Goal: Task Accomplishment & Management: Manage account settings

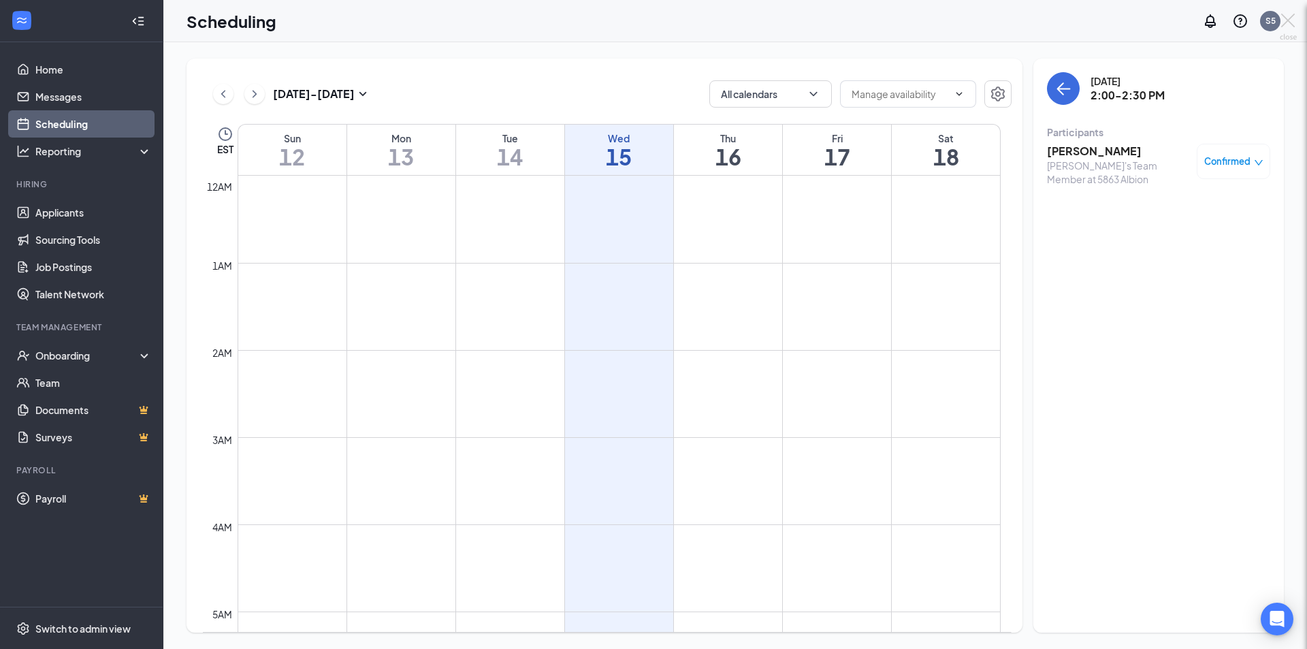
scroll to position [669, 0]
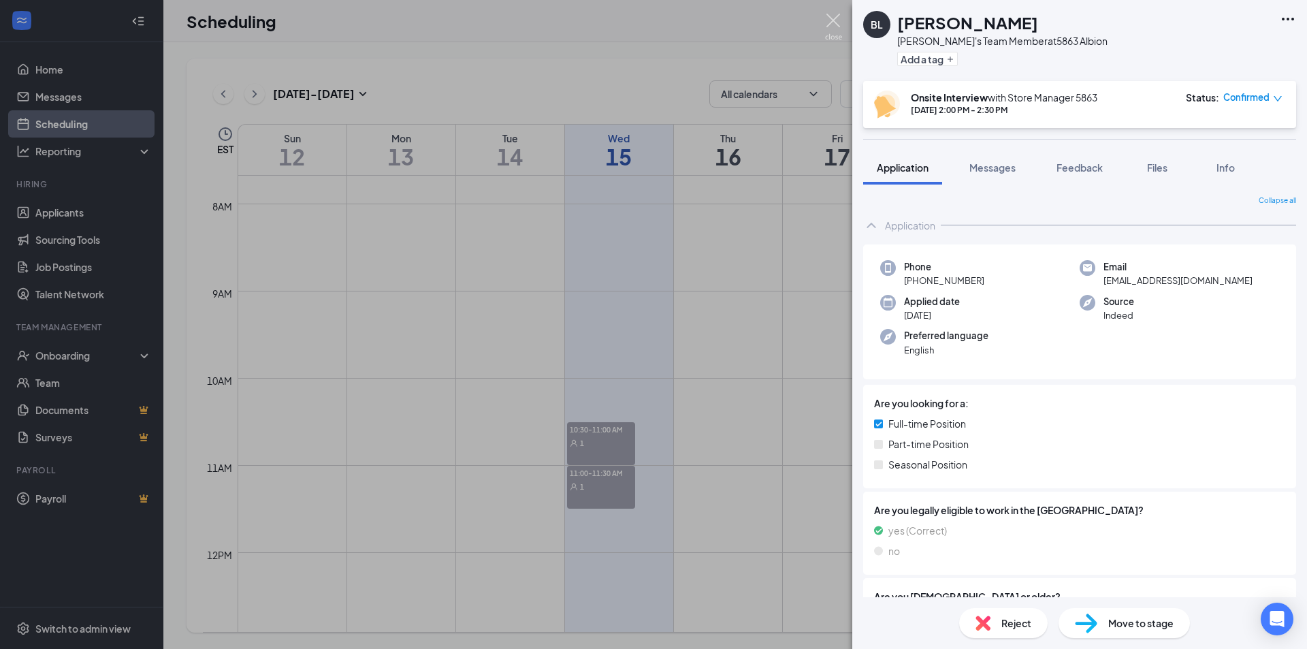
click at [837, 20] on img at bounding box center [833, 27] width 17 height 27
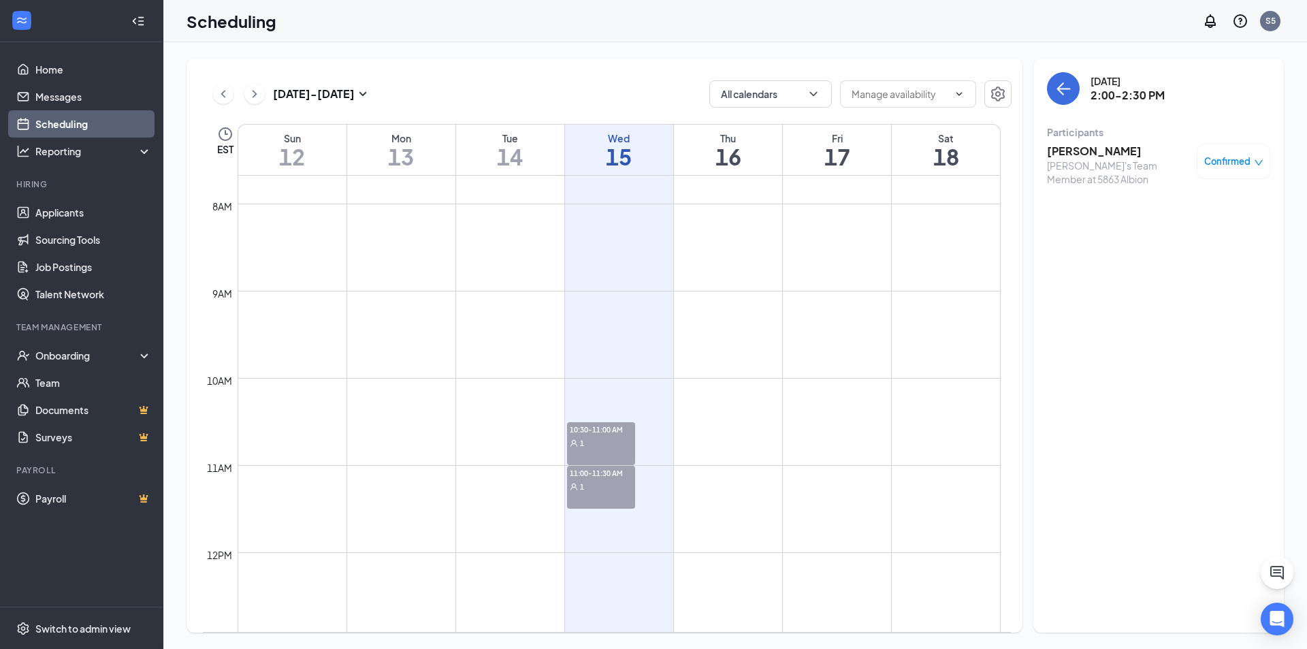
click at [614, 430] on span "10:30-11:00 AM" at bounding box center [601, 429] width 68 height 14
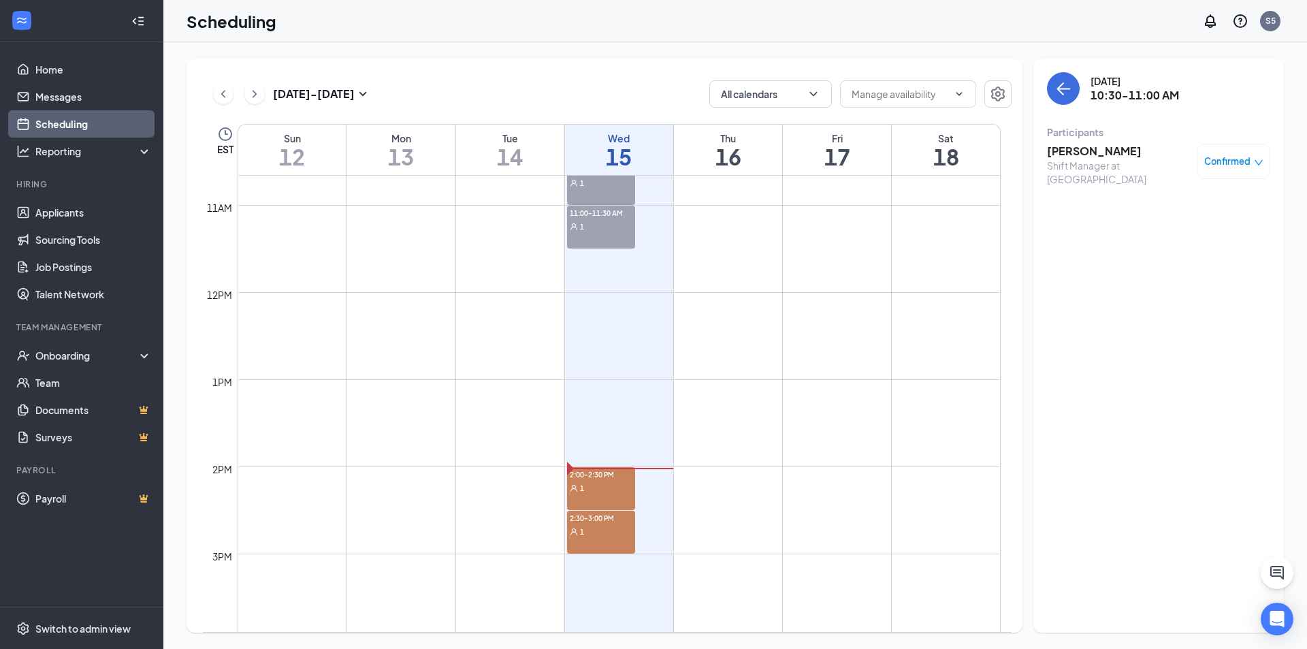
scroll to position [1010, 0]
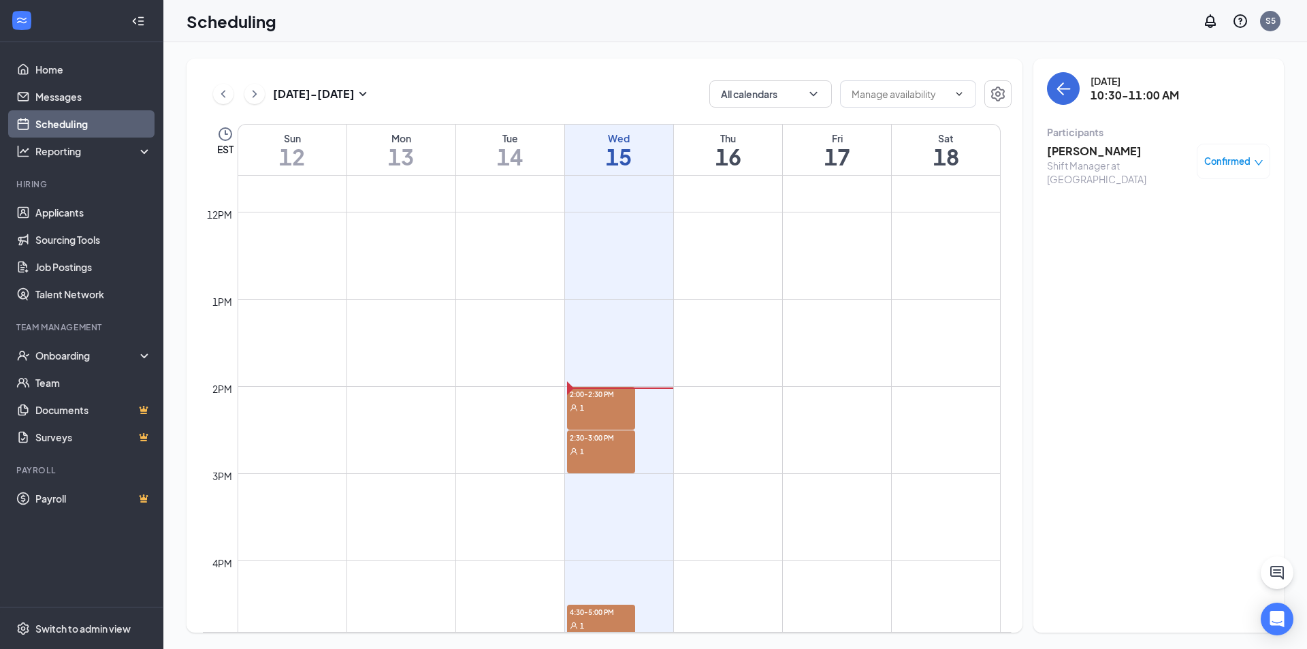
click at [615, 415] on div "2:00-2:30 PM 1" at bounding box center [601, 408] width 68 height 43
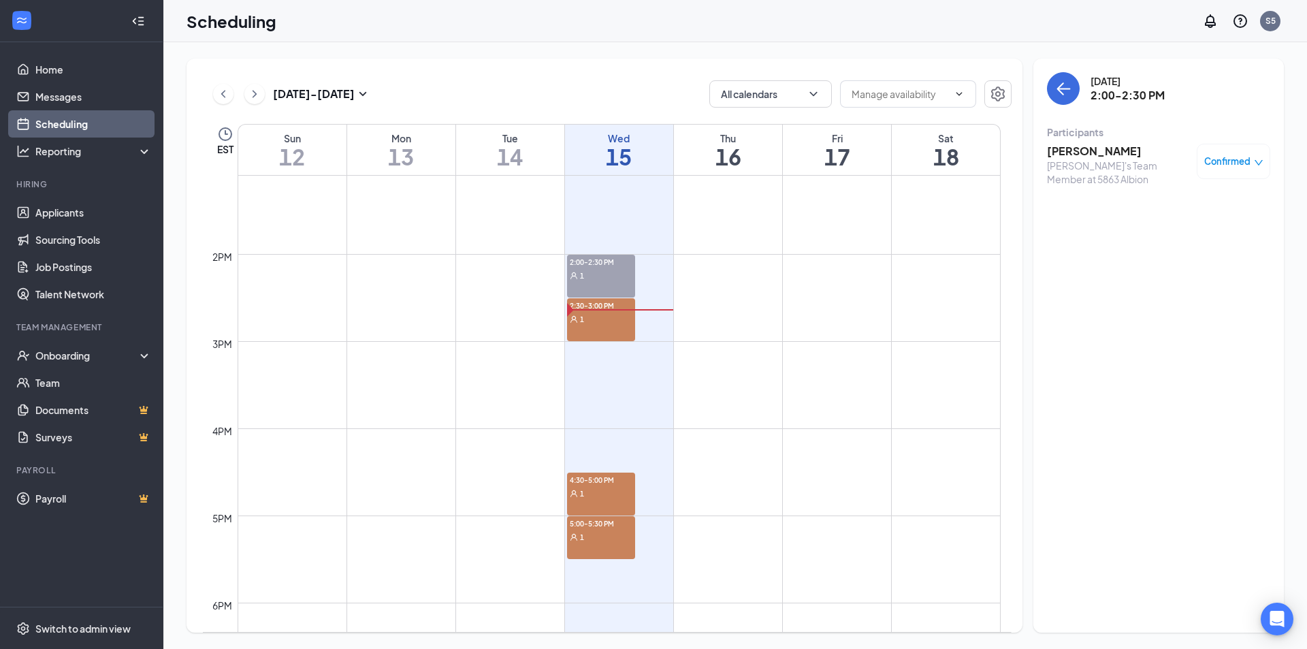
scroll to position [1146, 0]
click at [609, 325] on div "2:30-3:00 PM 1" at bounding box center [601, 315] width 68 height 43
click at [1110, 353] on div "[DATE] 2:30-3:00 PM Participants [PERSON_NAME]'s Team Member at 5863 Albion Con…" at bounding box center [1159, 346] width 251 height 574
click at [1078, 150] on h3 "[PERSON_NAME]" at bounding box center [1118, 151] width 143 height 15
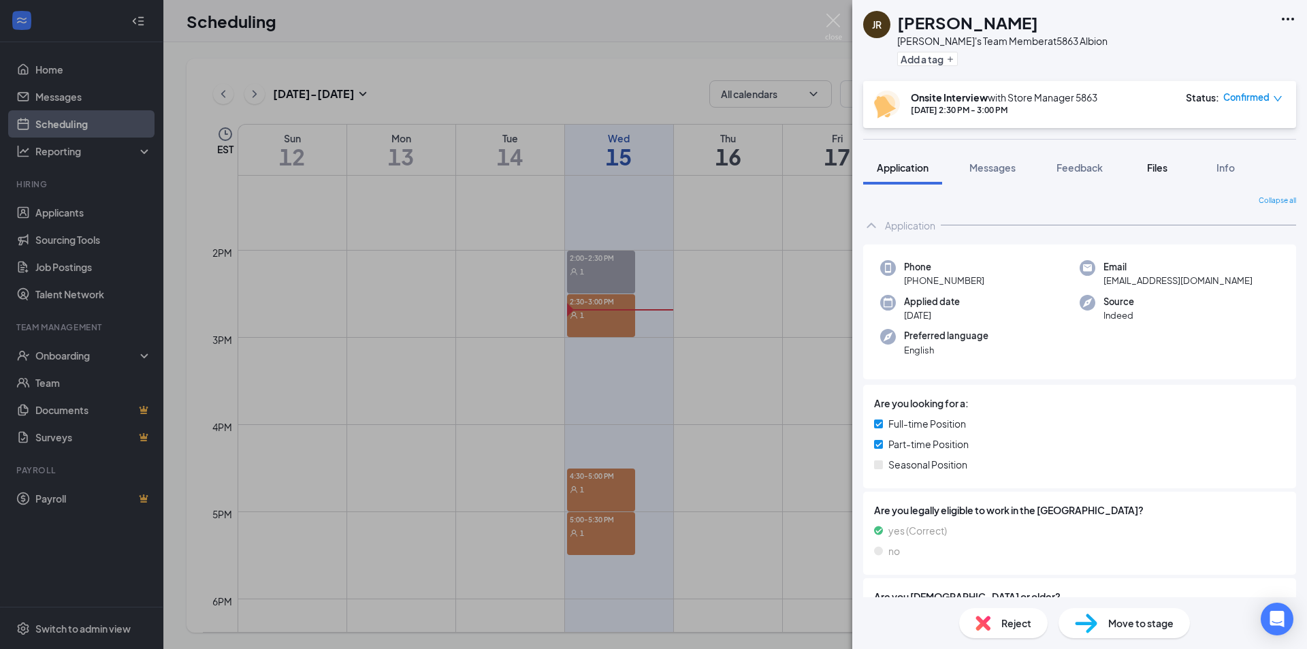
click at [1158, 167] on span "Files" at bounding box center [1157, 167] width 20 height 12
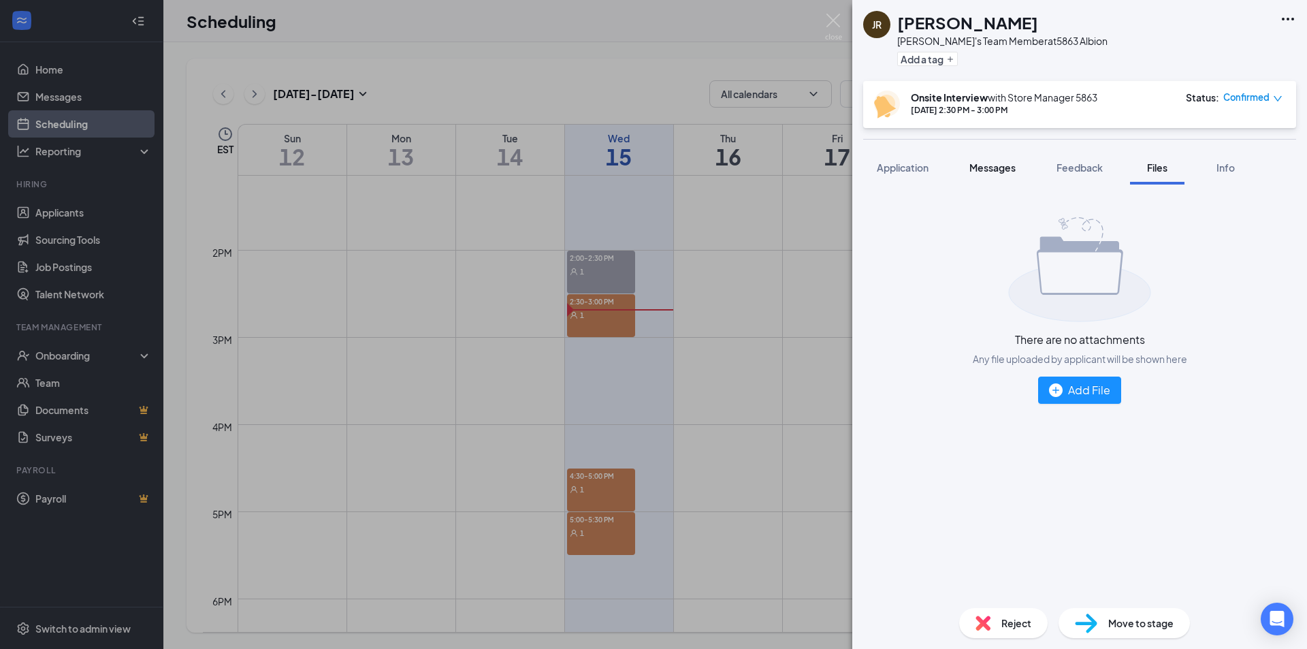
click at [908, 165] on span "Application" at bounding box center [903, 167] width 52 height 12
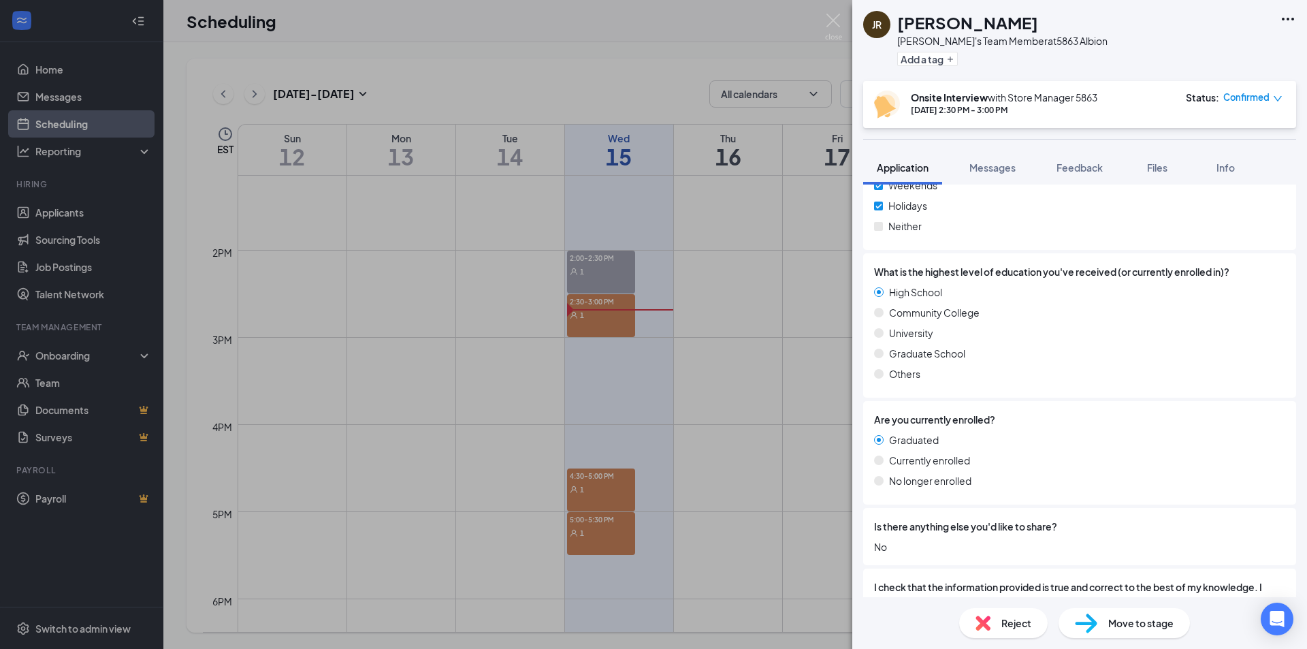
scroll to position [817, 0]
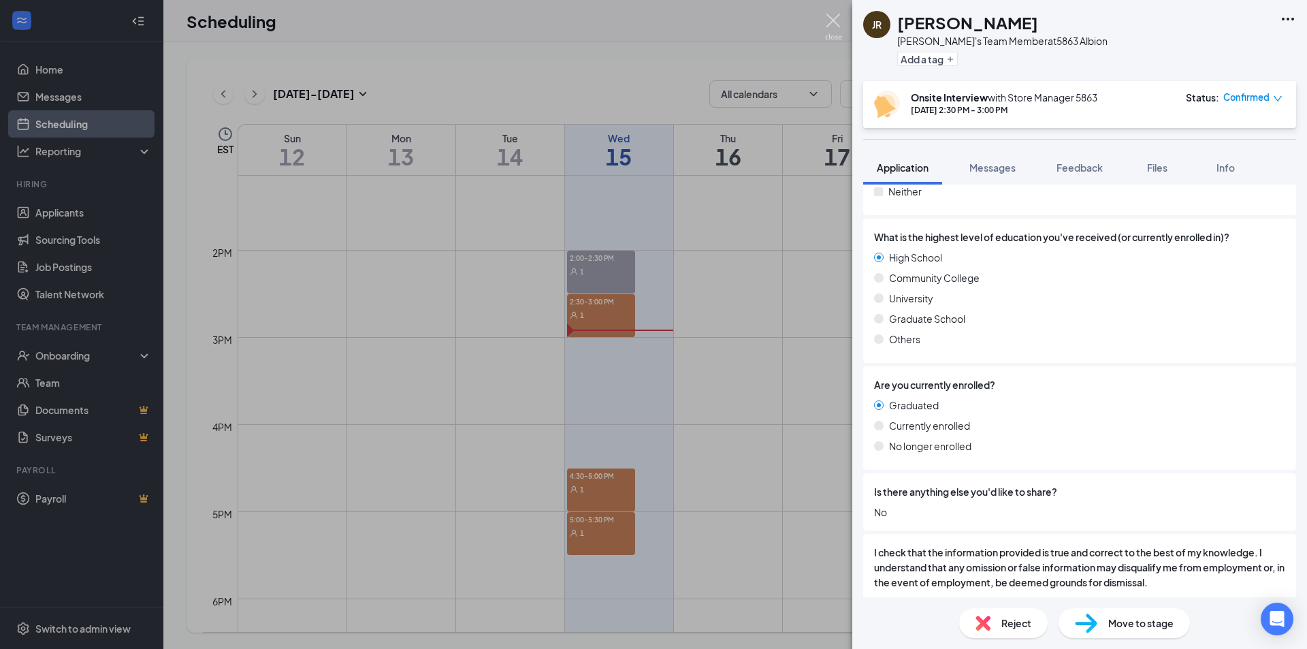
click at [837, 18] on img at bounding box center [833, 27] width 17 height 27
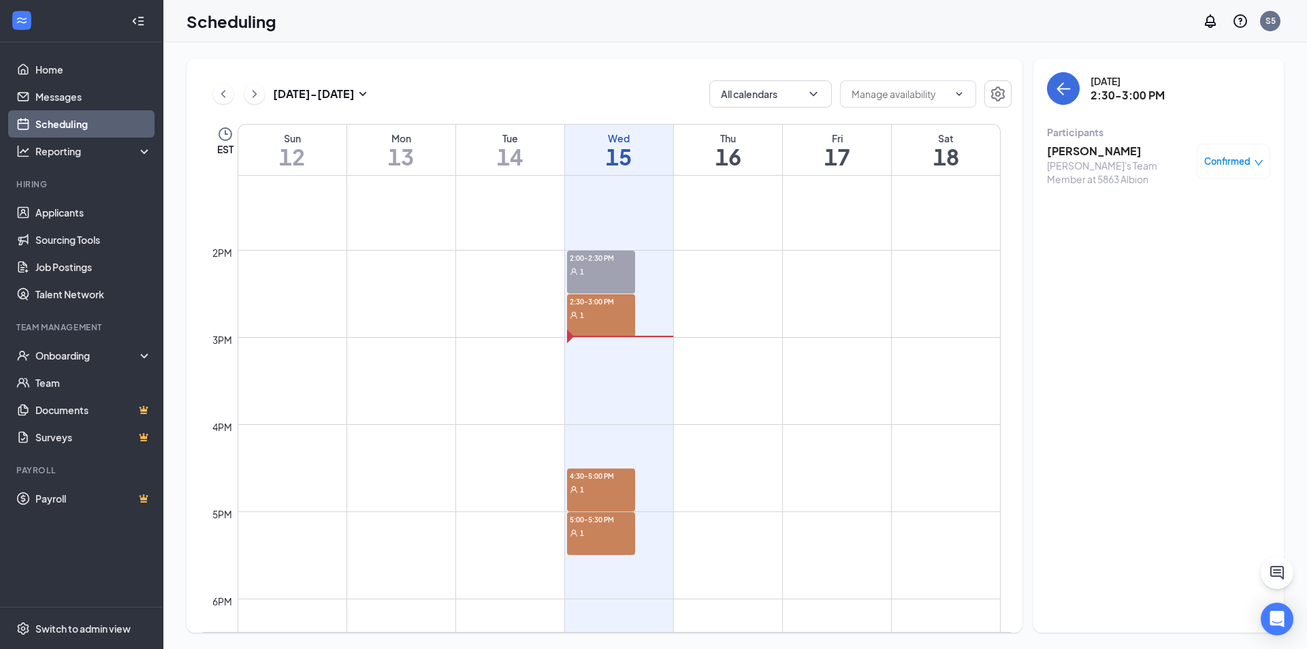
click at [1241, 282] on div "[DATE] 2:30-3:00 PM Participants [PERSON_NAME]'s Team Member at 5863 Albion Con…" at bounding box center [1159, 346] width 251 height 574
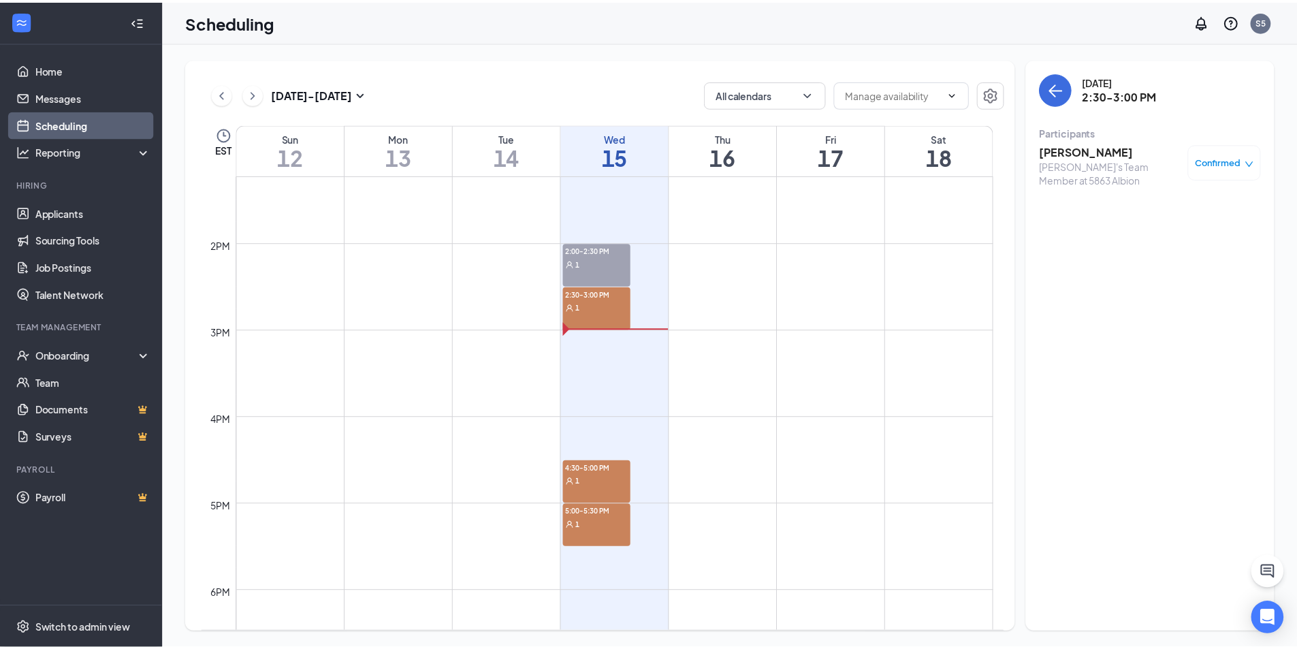
scroll to position [1146, 0]
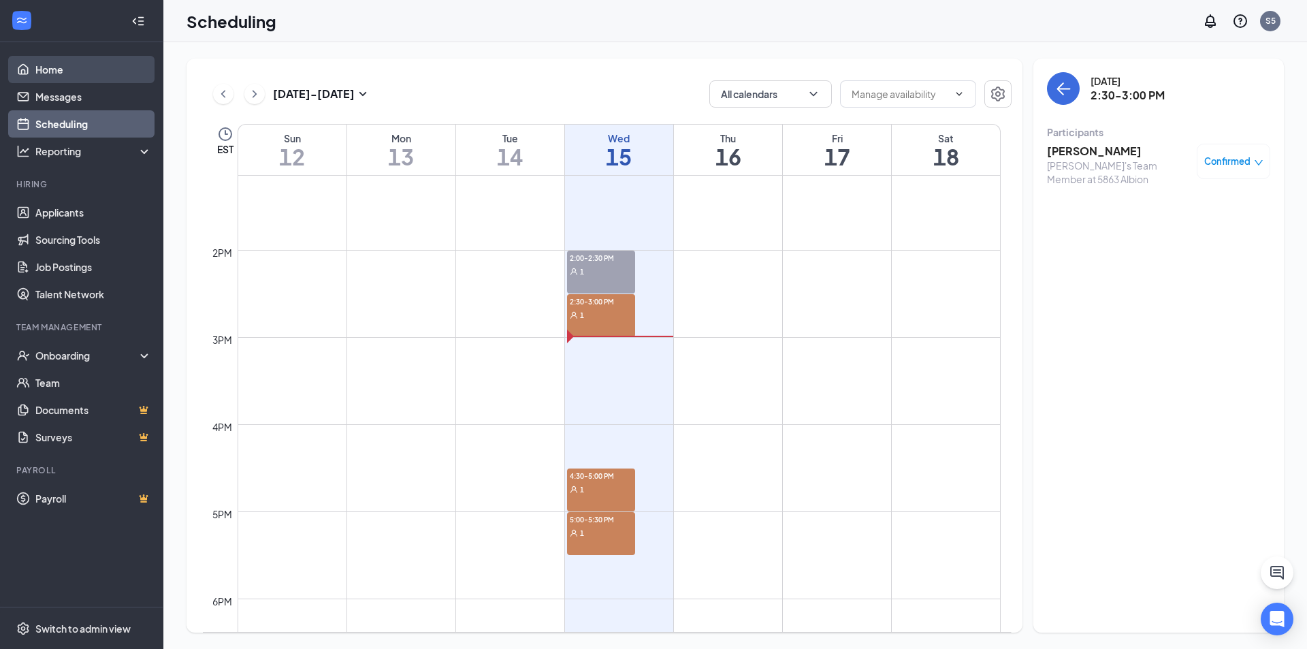
click at [62, 69] on link "Home" at bounding box center [93, 69] width 116 height 27
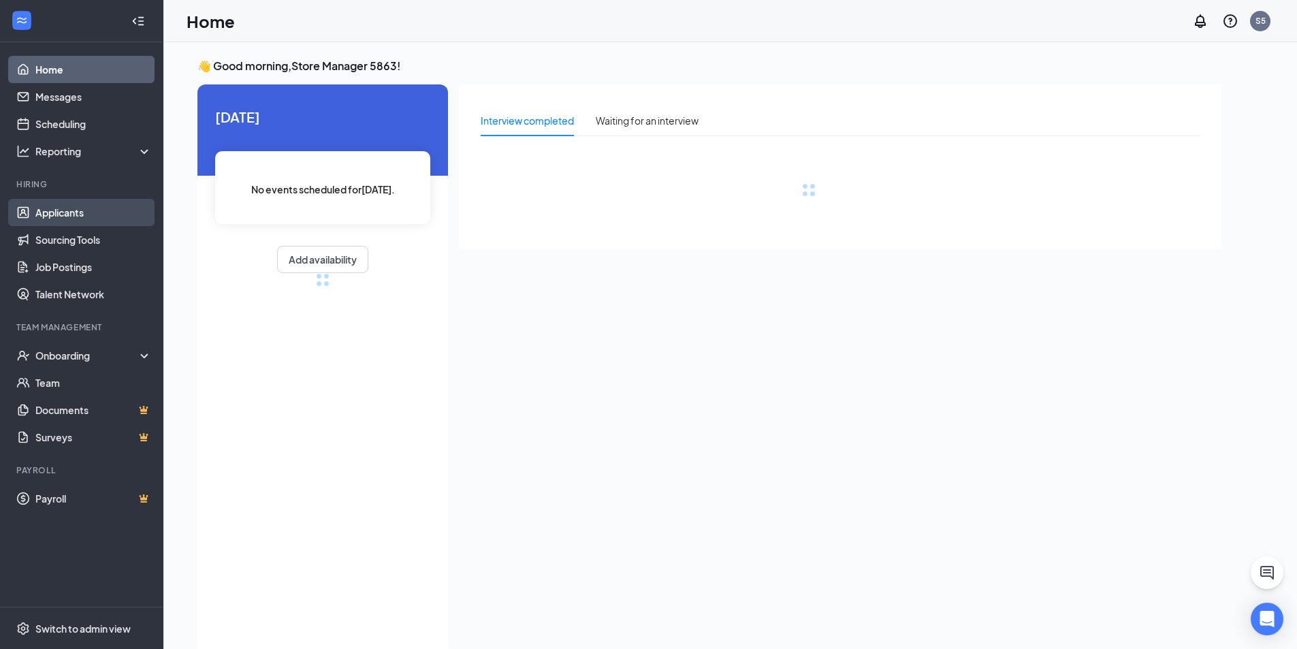
click at [81, 209] on link "Applicants" at bounding box center [93, 212] width 116 height 27
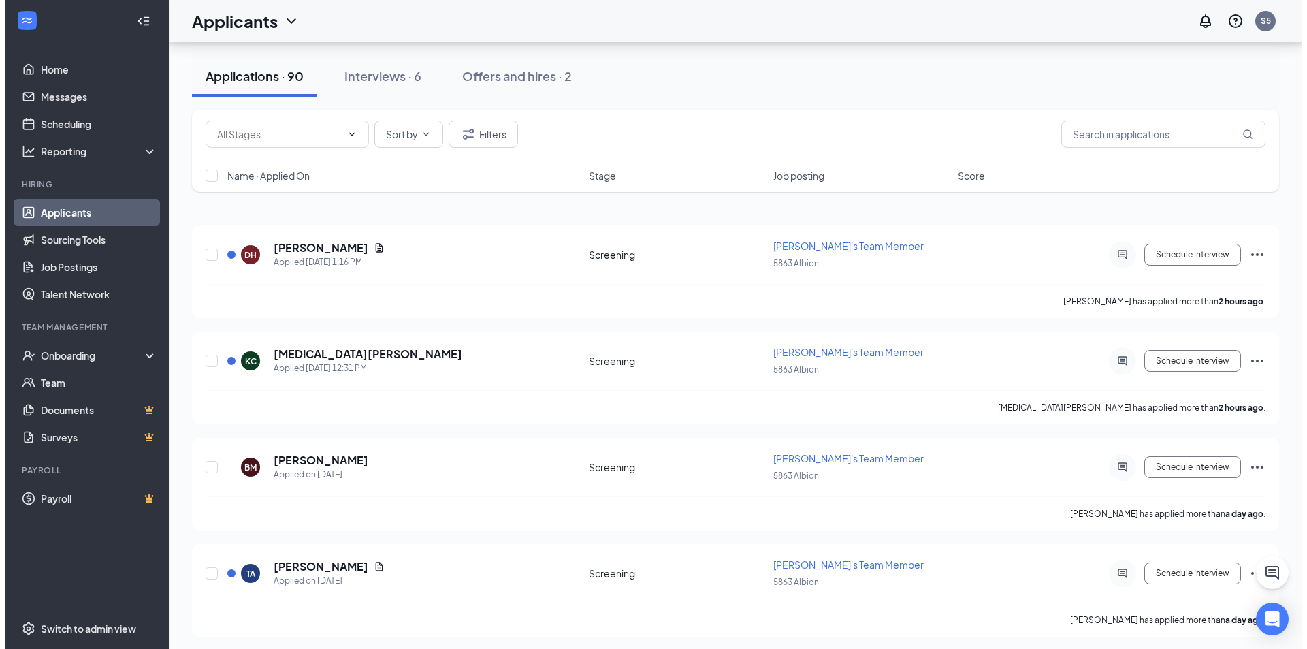
scroll to position [204, 0]
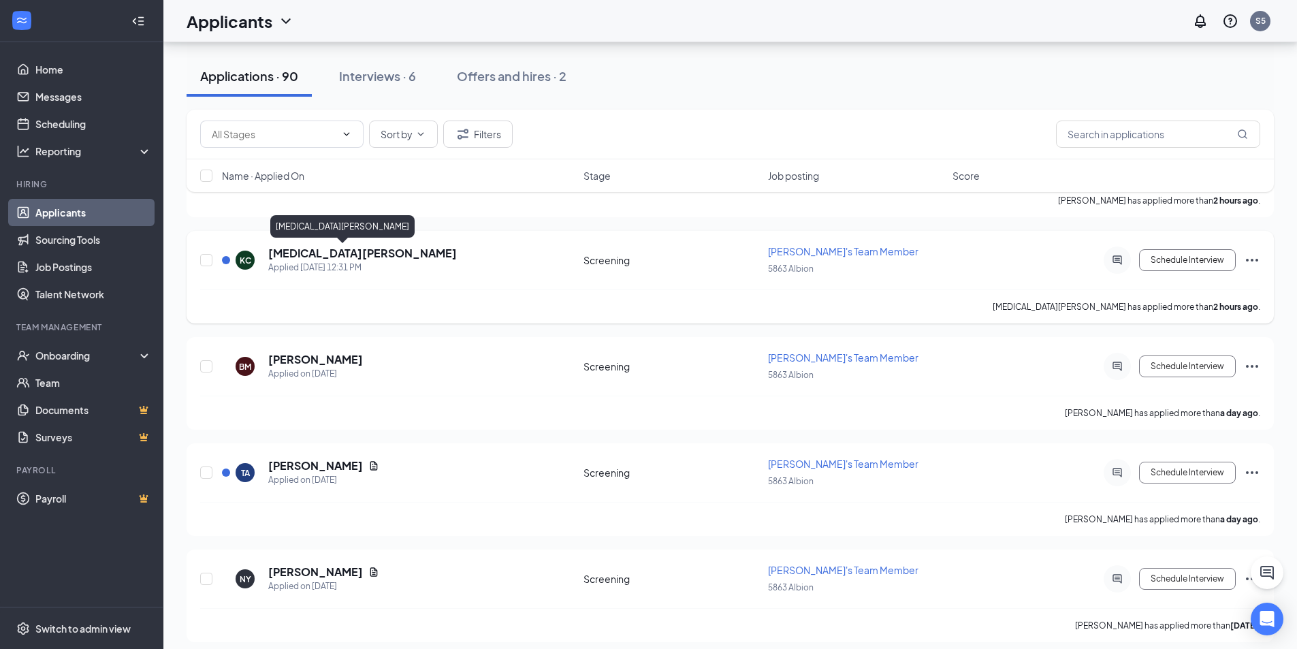
click at [286, 250] on h5 "[MEDICAL_DATA][PERSON_NAME]" at bounding box center [362, 253] width 189 height 15
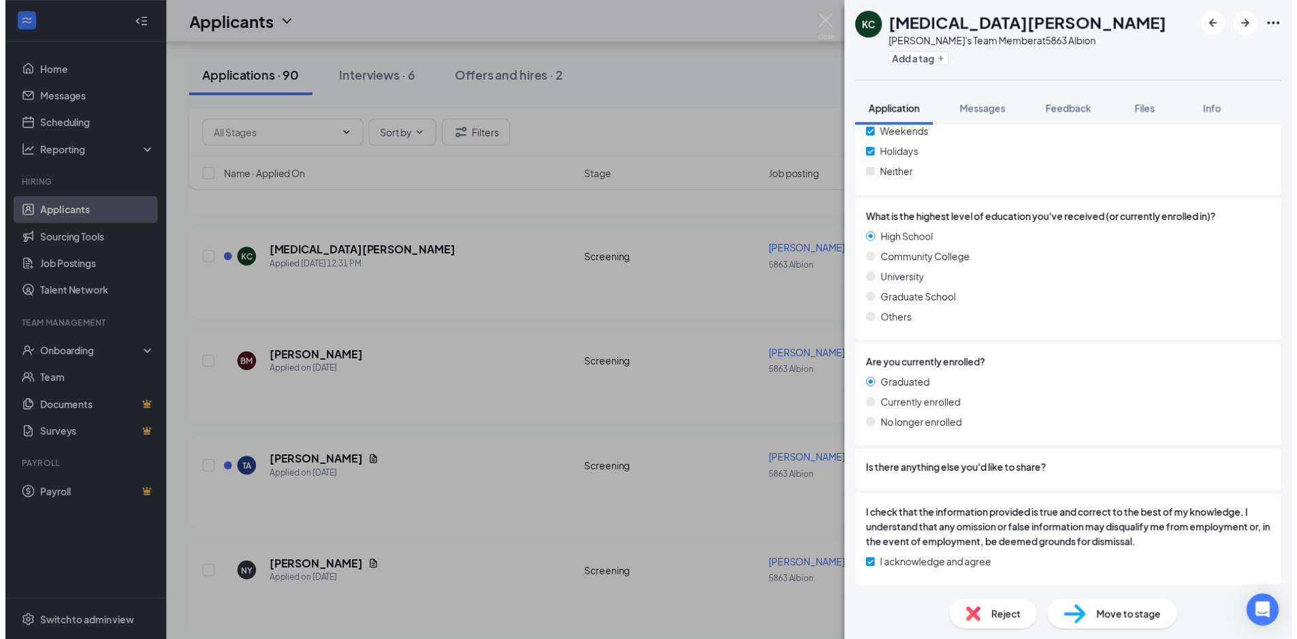
scroll to position [772, 0]
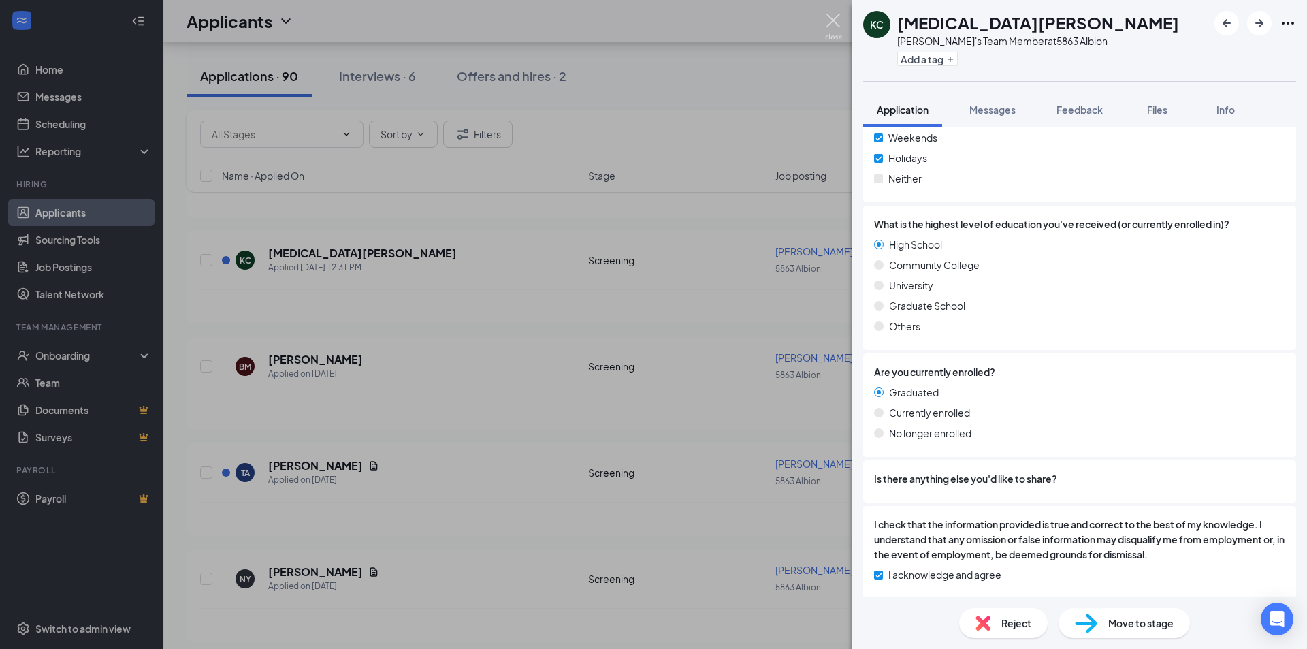
click at [835, 23] on img at bounding box center [833, 27] width 17 height 27
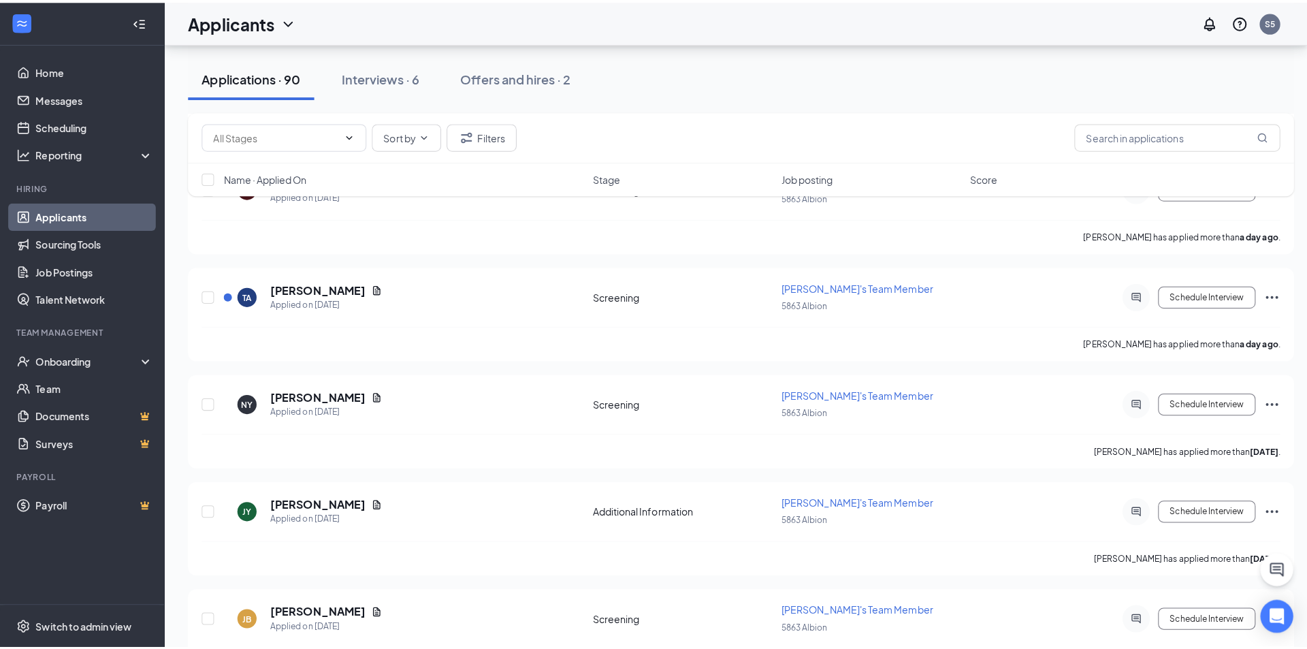
scroll to position [409, 0]
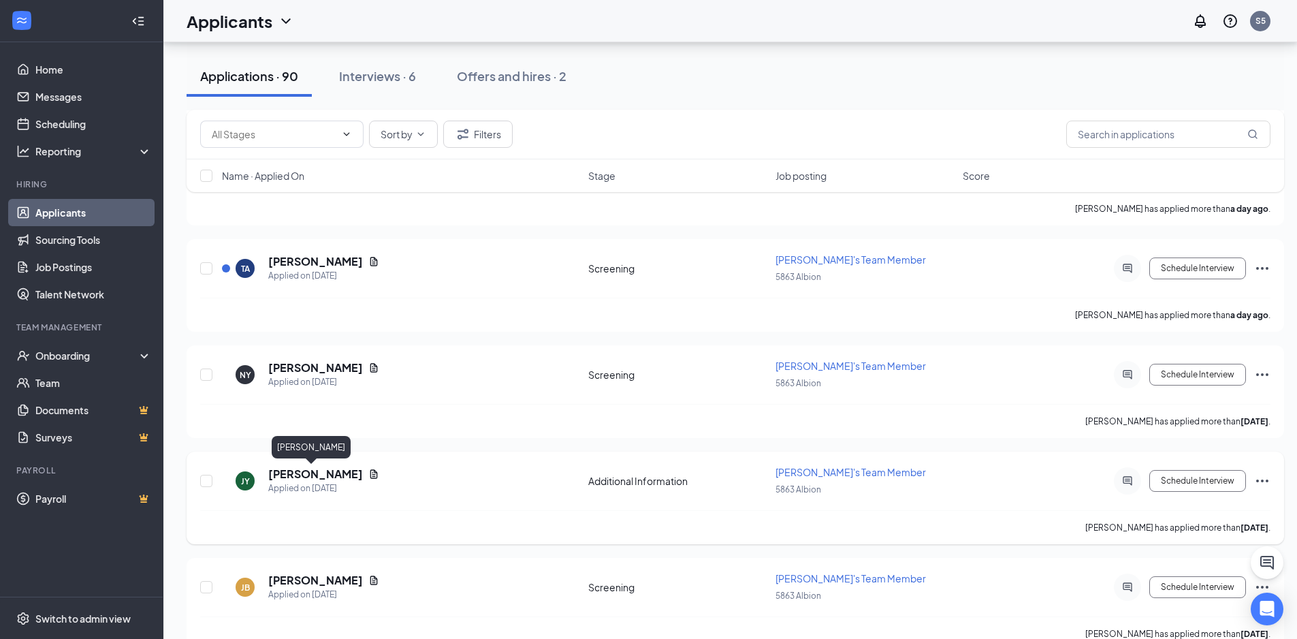
click at [325, 473] on h5 "[PERSON_NAME]" at bounding box center [315, 473] width 95 height 15
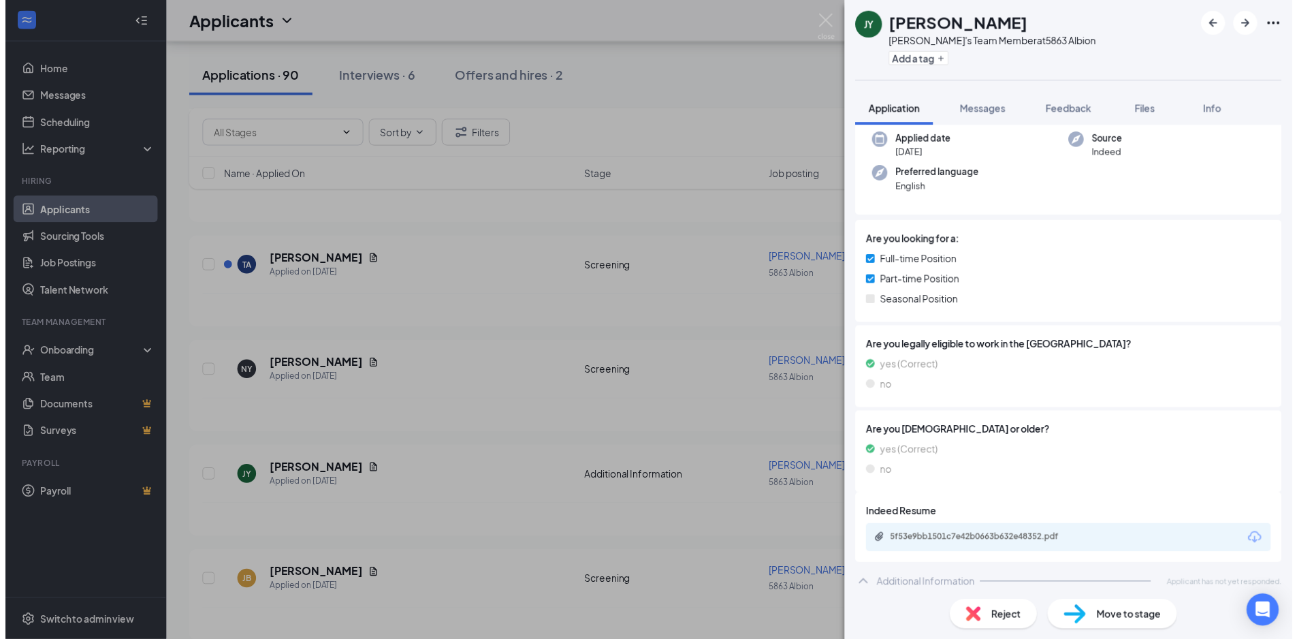
scroll to position [110, 0]
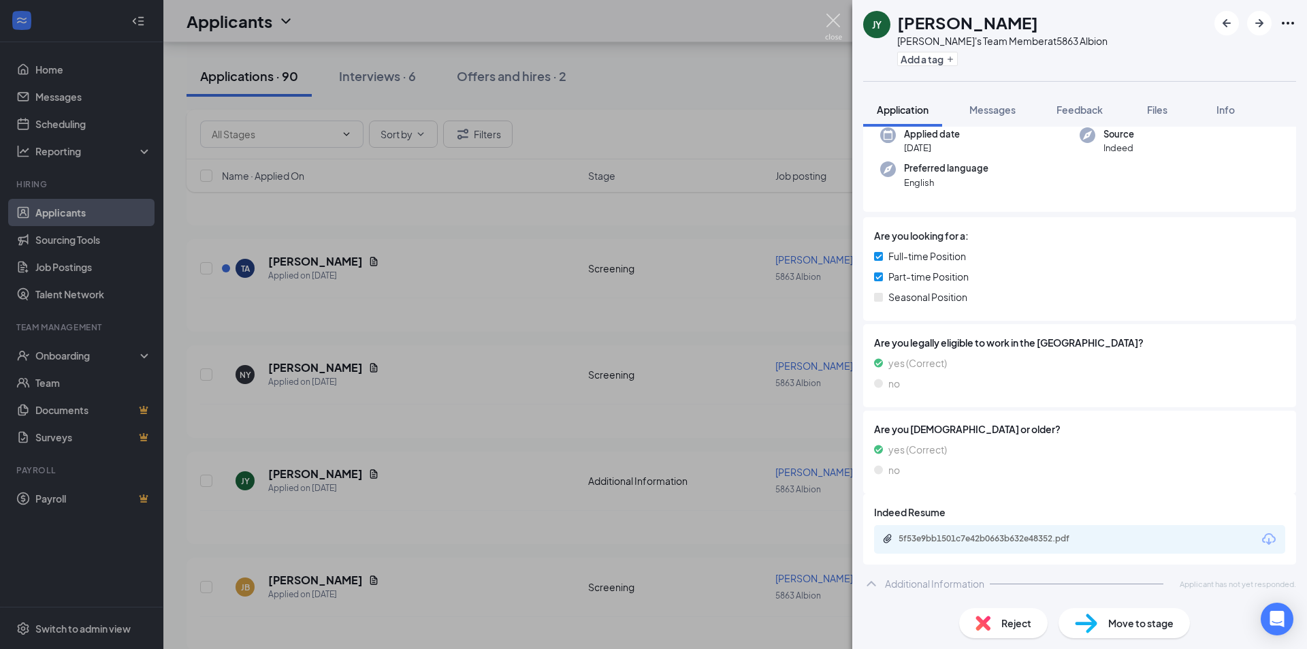
click at [827, 22] on img at bounding box center [833, 27] width 17 height 27
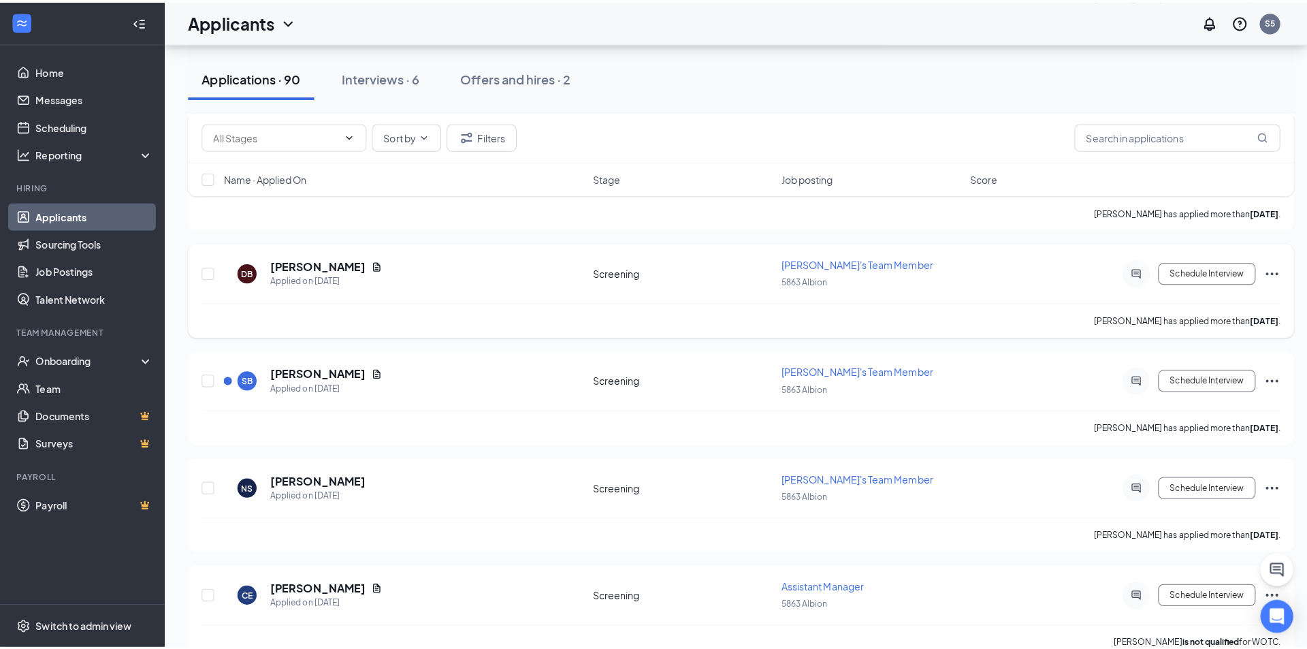
scroll to position [1089, 0]
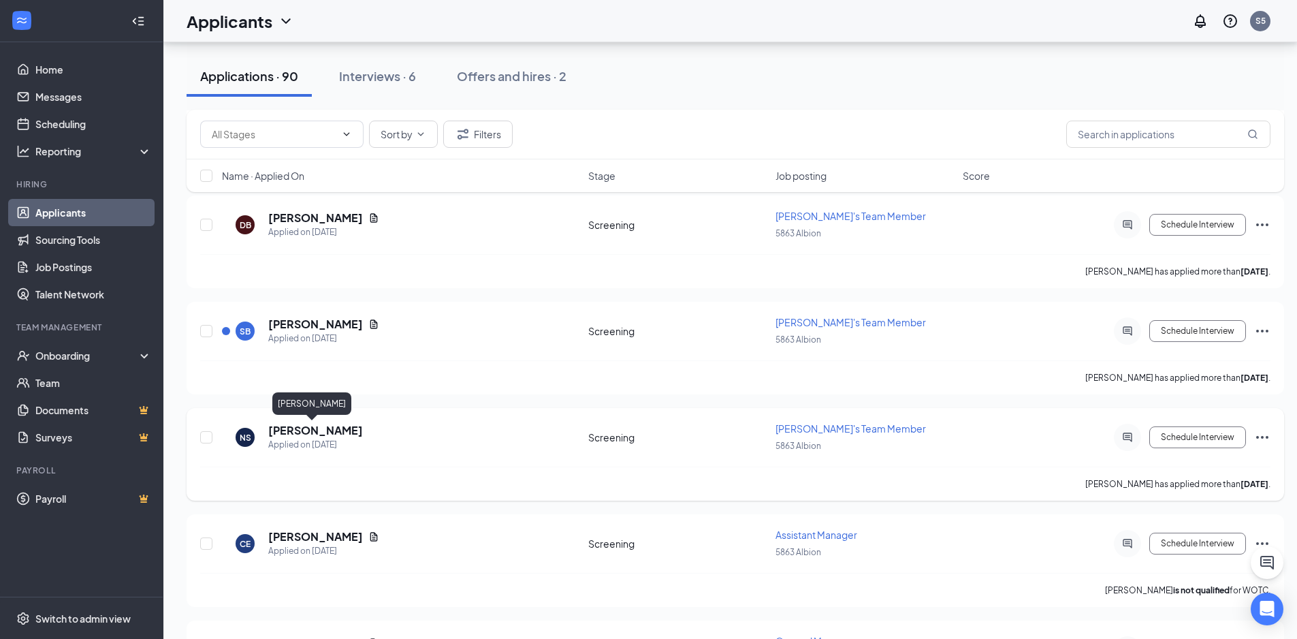
click at [325, 434] on h5 "[PERSON_NAME]" at bounding box center [315, 430] width 95 height 15
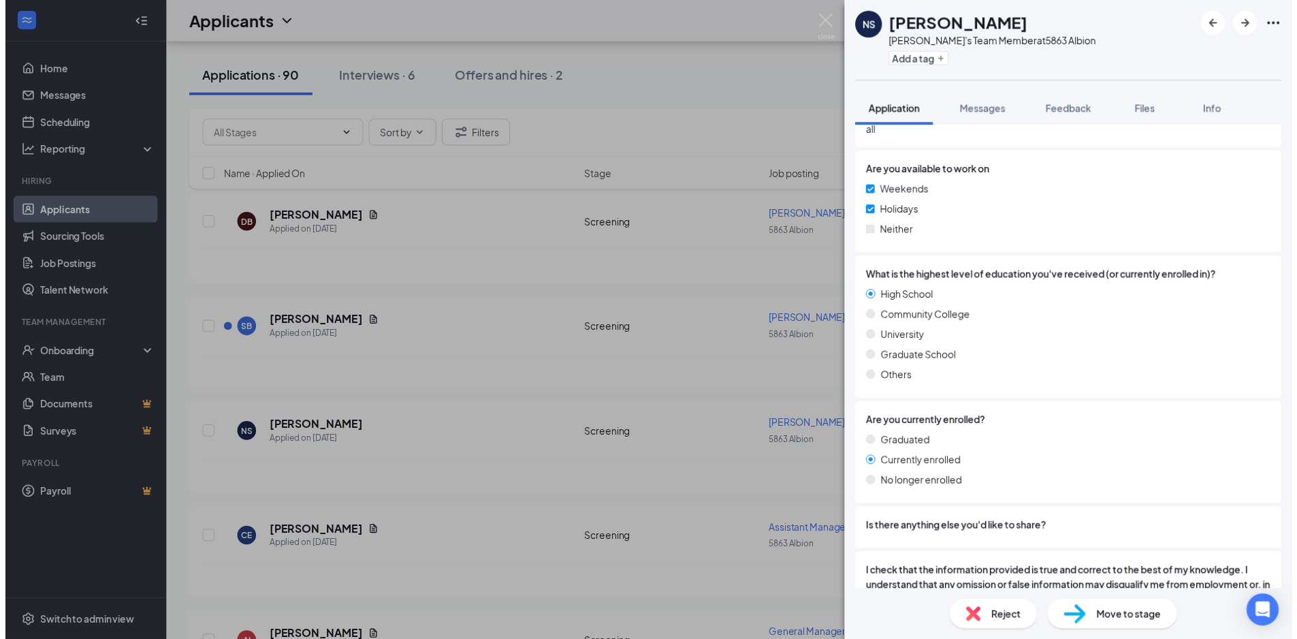
scroll to position [749, 0]
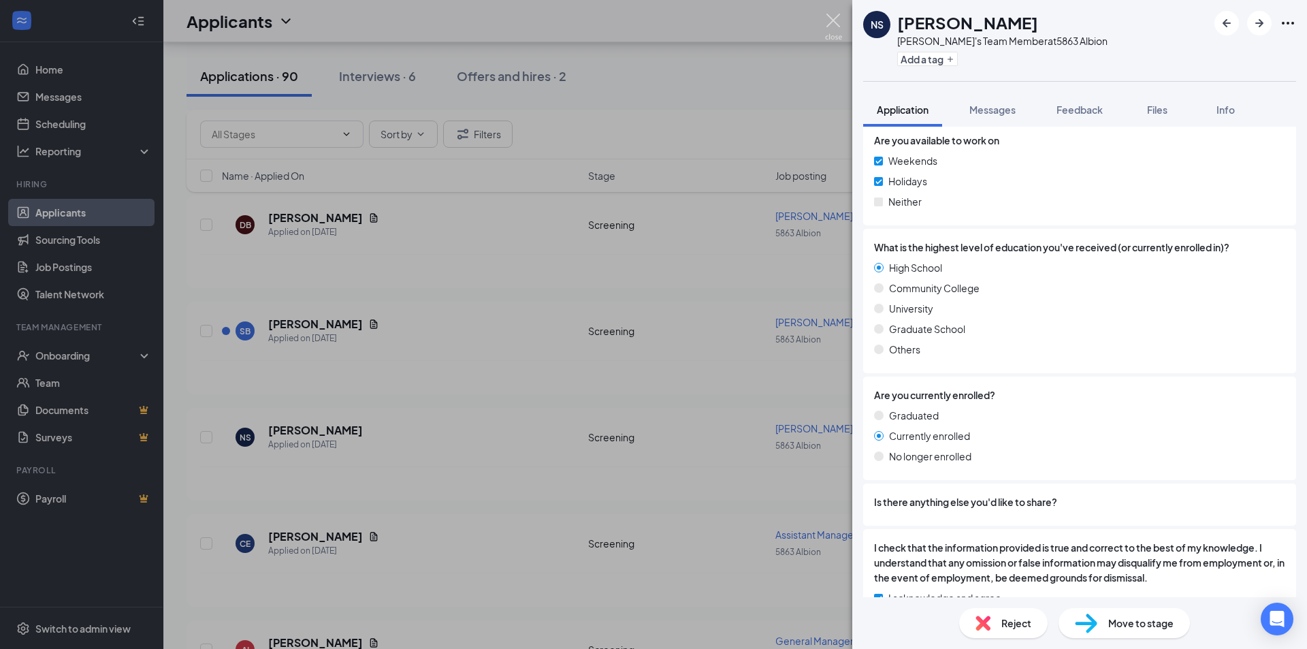
click at [827, 16] on img at bounding box center [833, 27] width 17 height 27
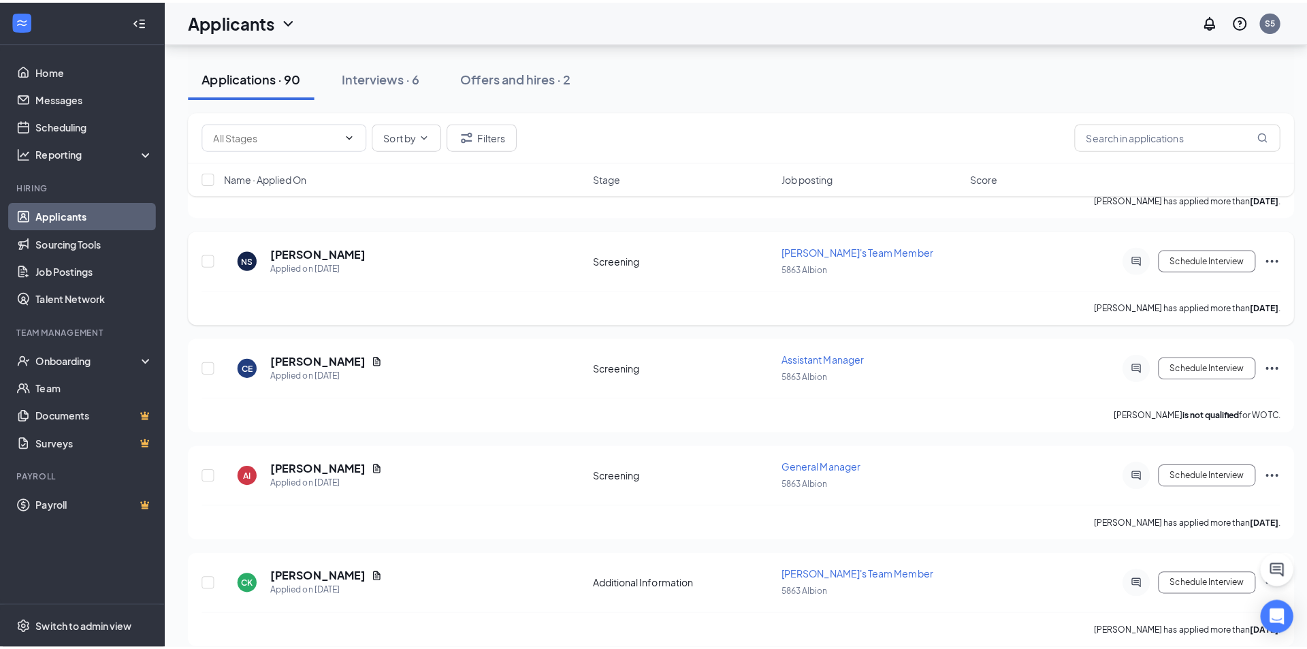
scroll to position [1294, 0]
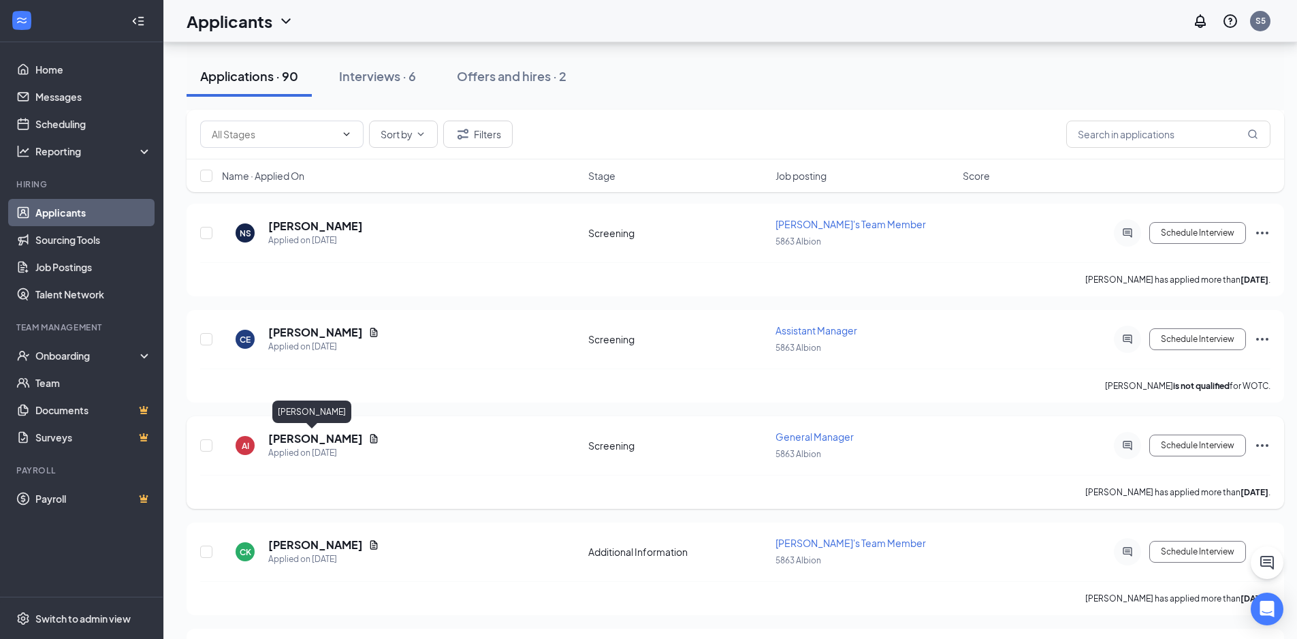
click at [299, 433] on h5 "[PERSON_NAME]" at bounding box center [315, 438] width 95 height 15
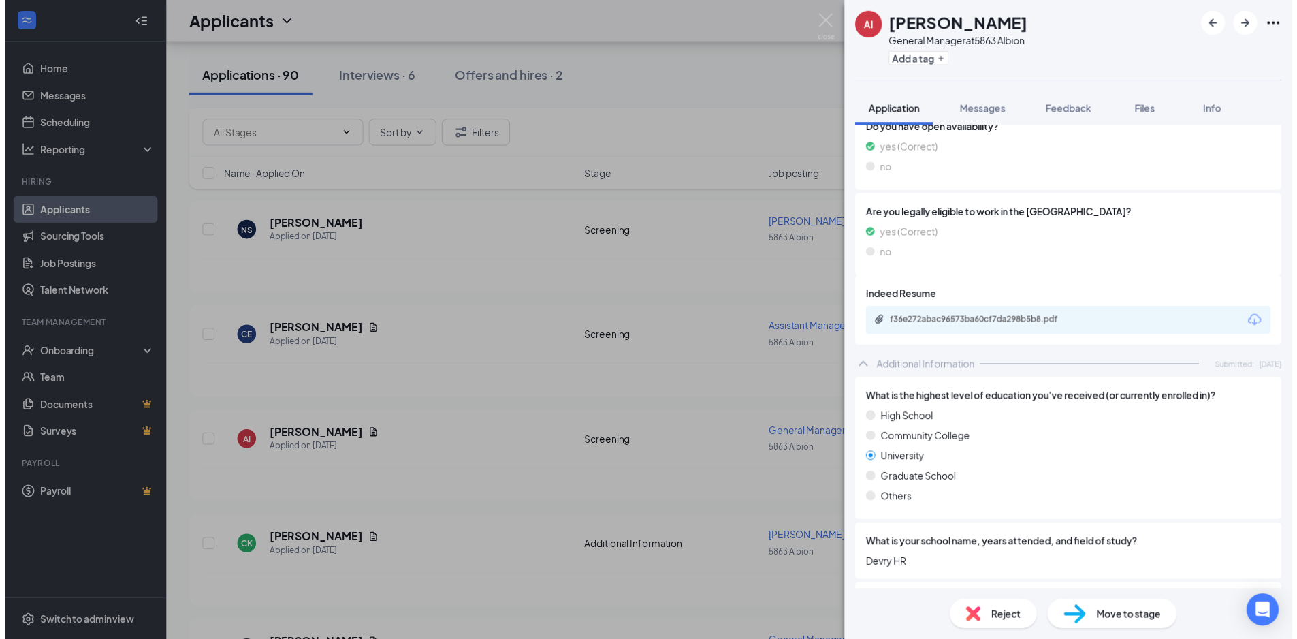
scroll to position [340, 0]
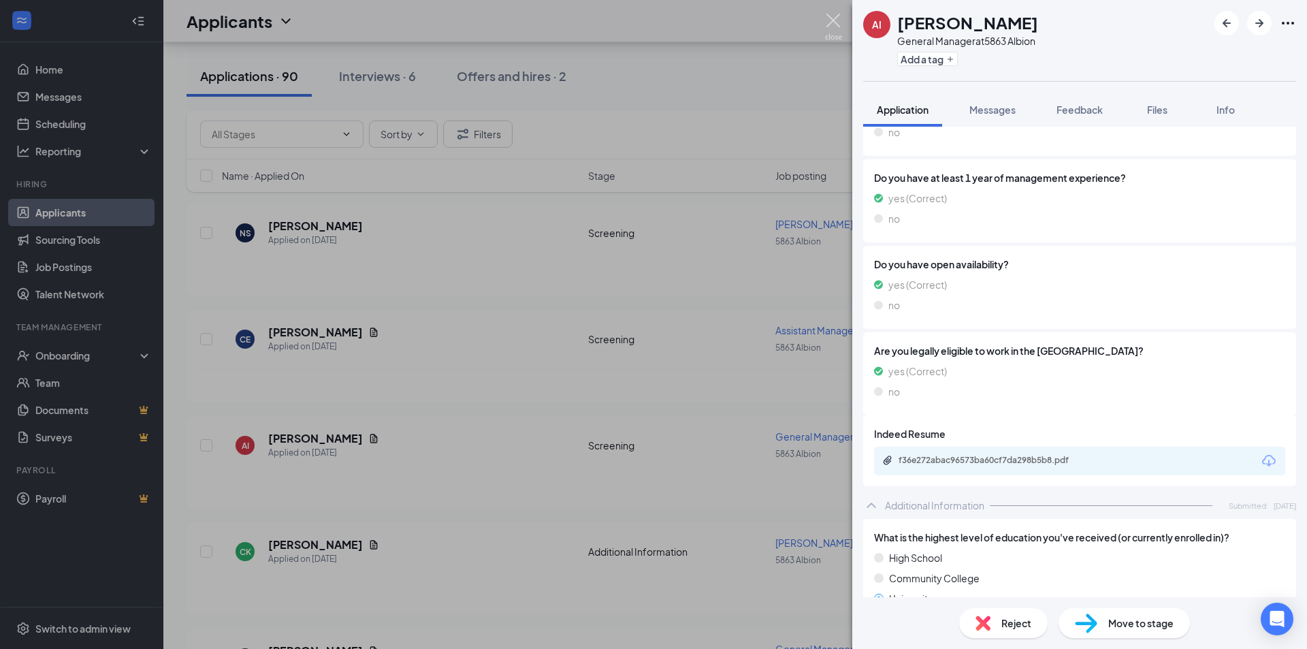
click at [829, 24] on img at bounding box center [833, 27] width 17 height 27
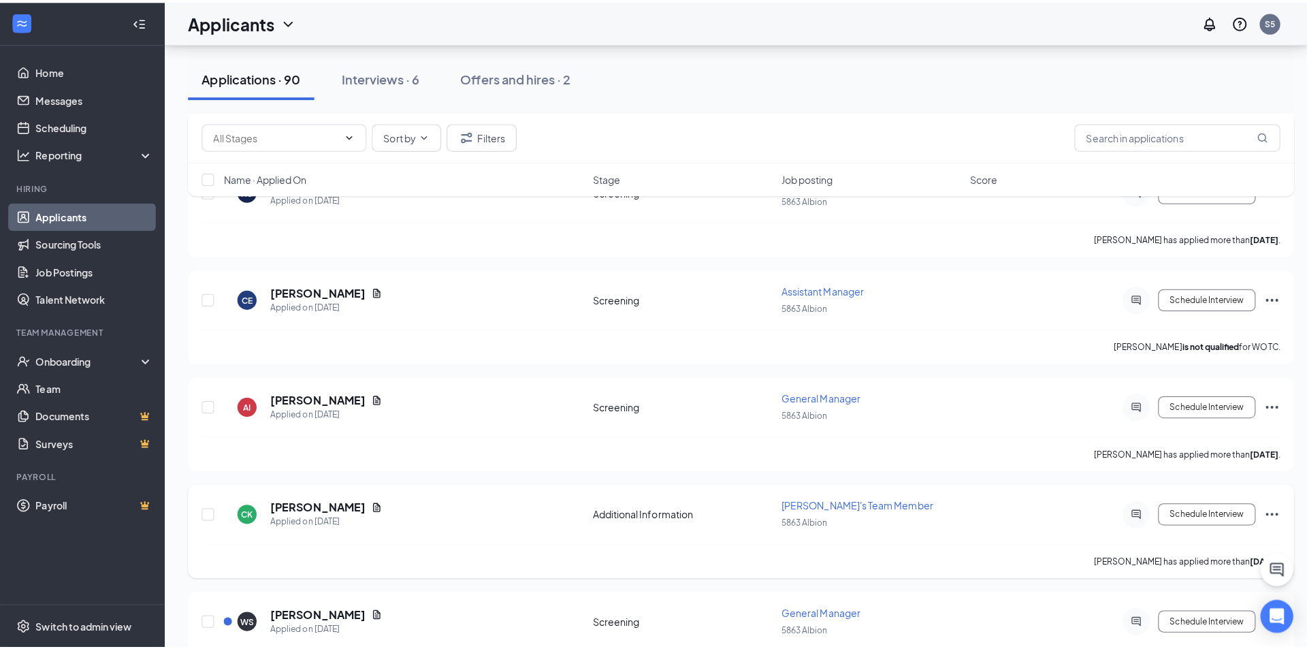
scroll to position [1362, 0]
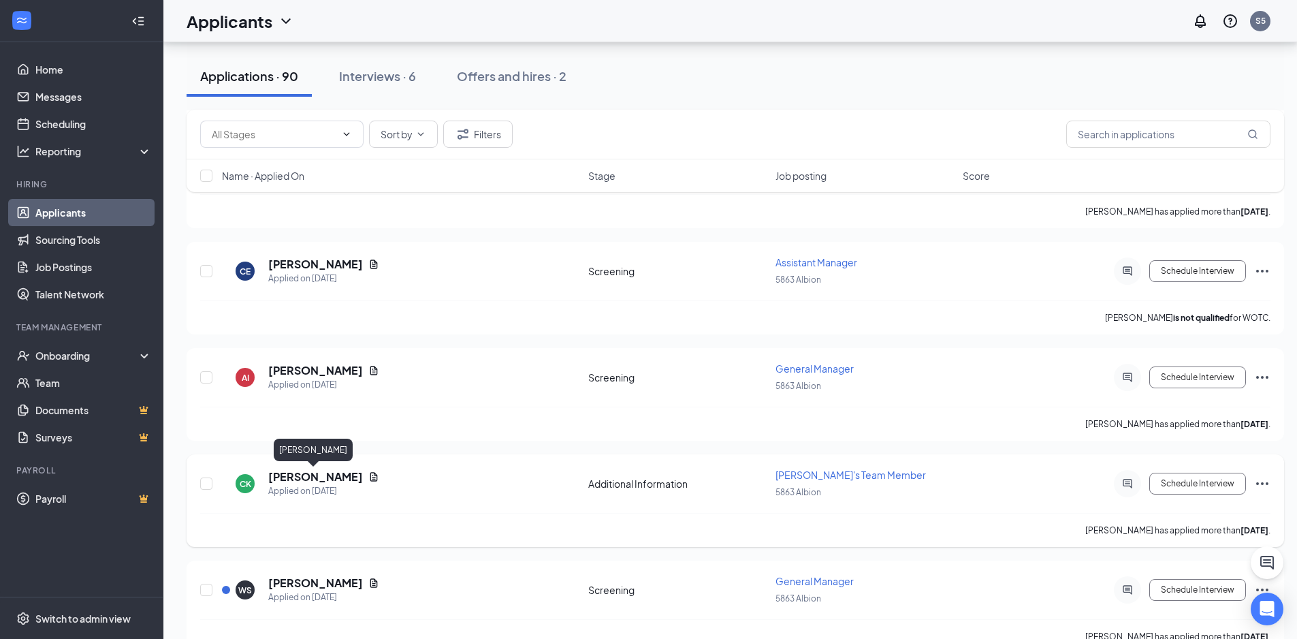
click at [317, 481] on h5 "[PERSON_NAME]" at bounding box center [315, 476] width 95 height 15
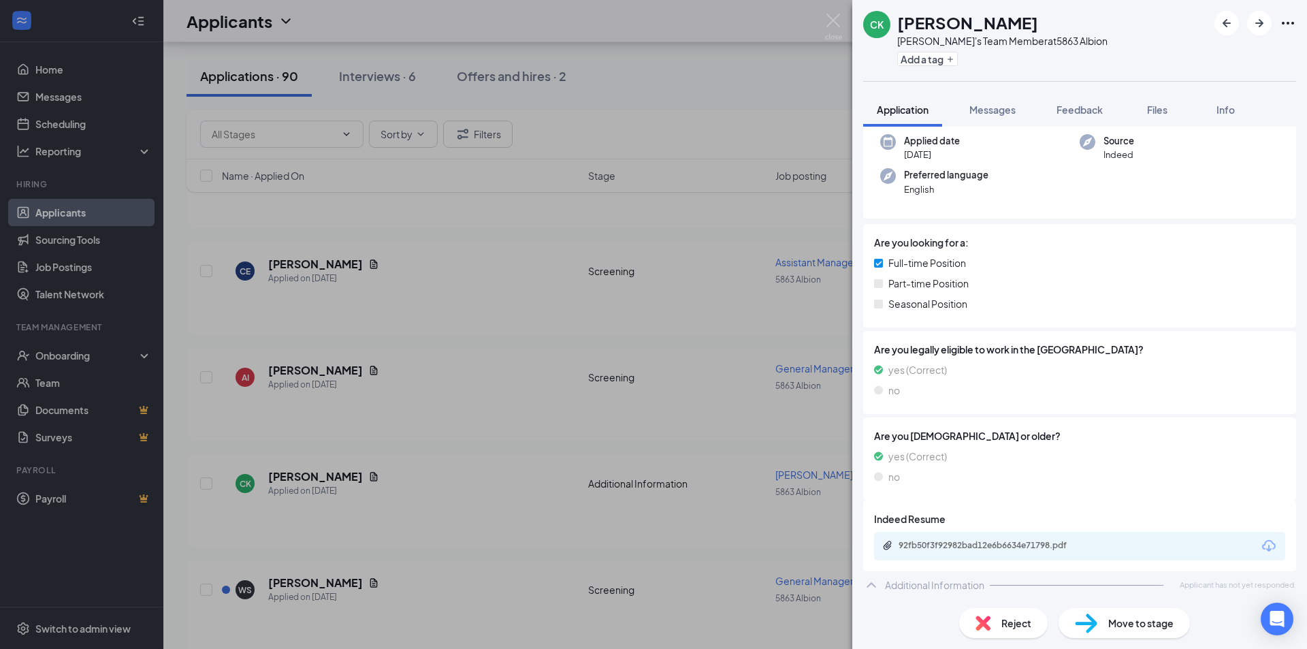
scroll to position [104, 0]
click at [836, 23] on img at bounding box center [833, 27] width 17 height 27
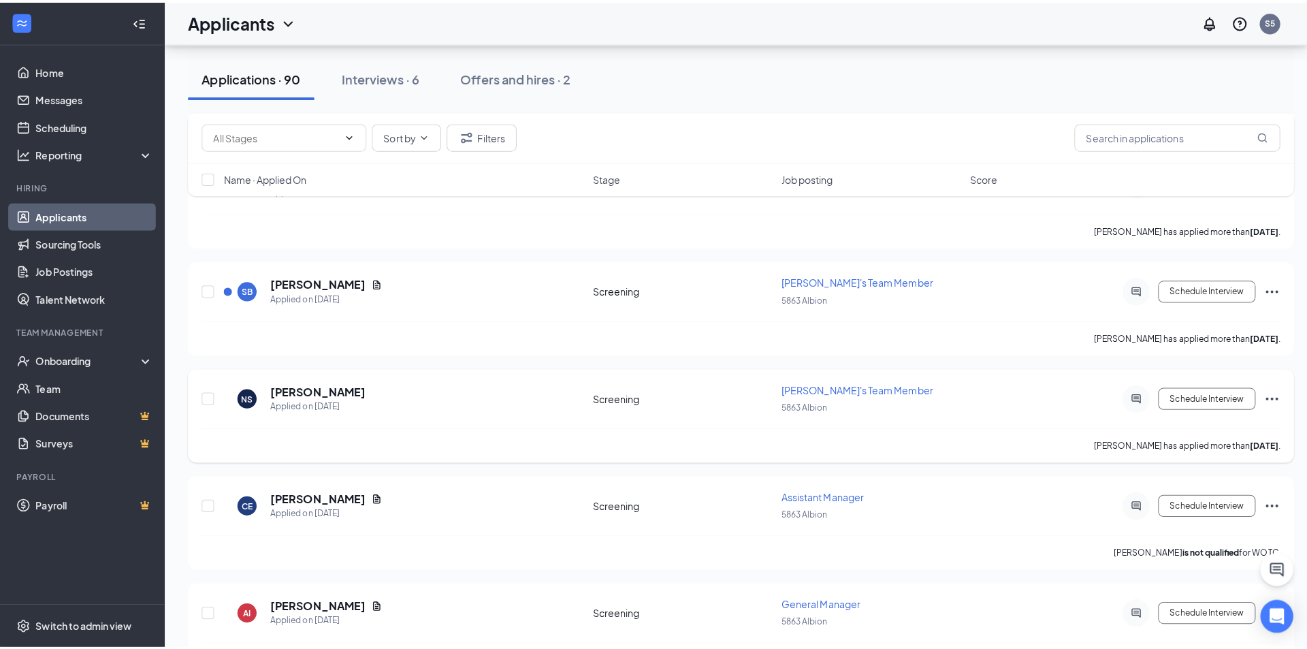
scroll to position [1089, 0]
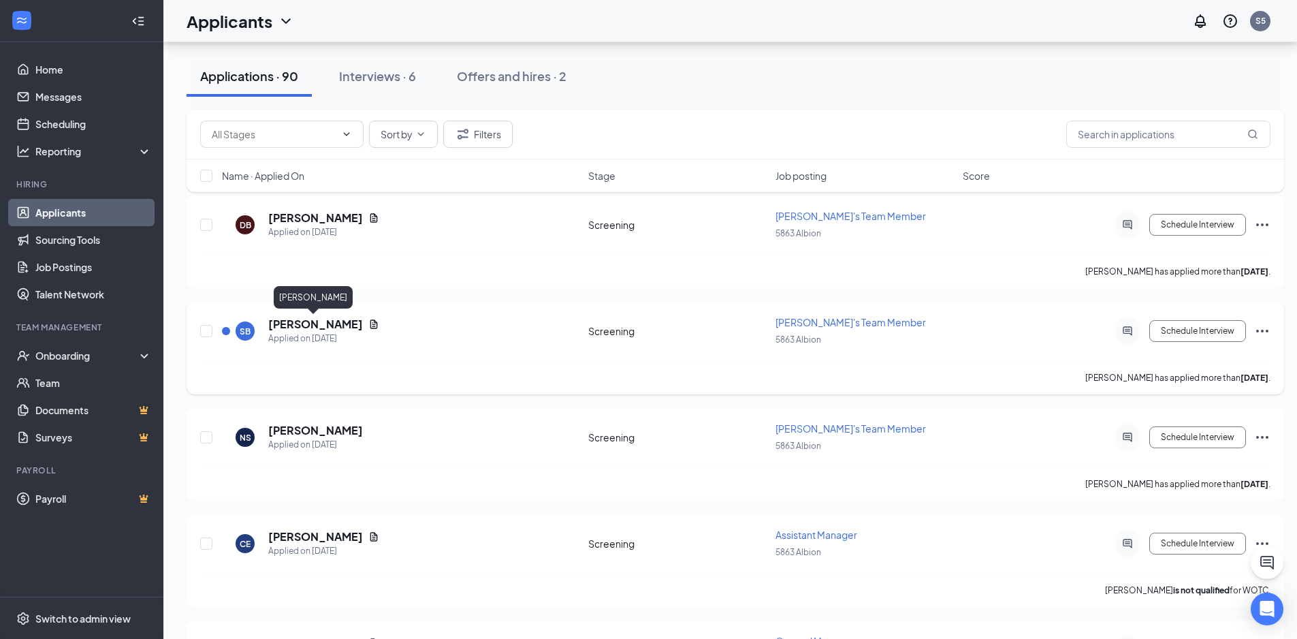
click at [293, 323] on h5 "[PERSON_NAME]" at bounding box center [315, 324] width 95 height 15
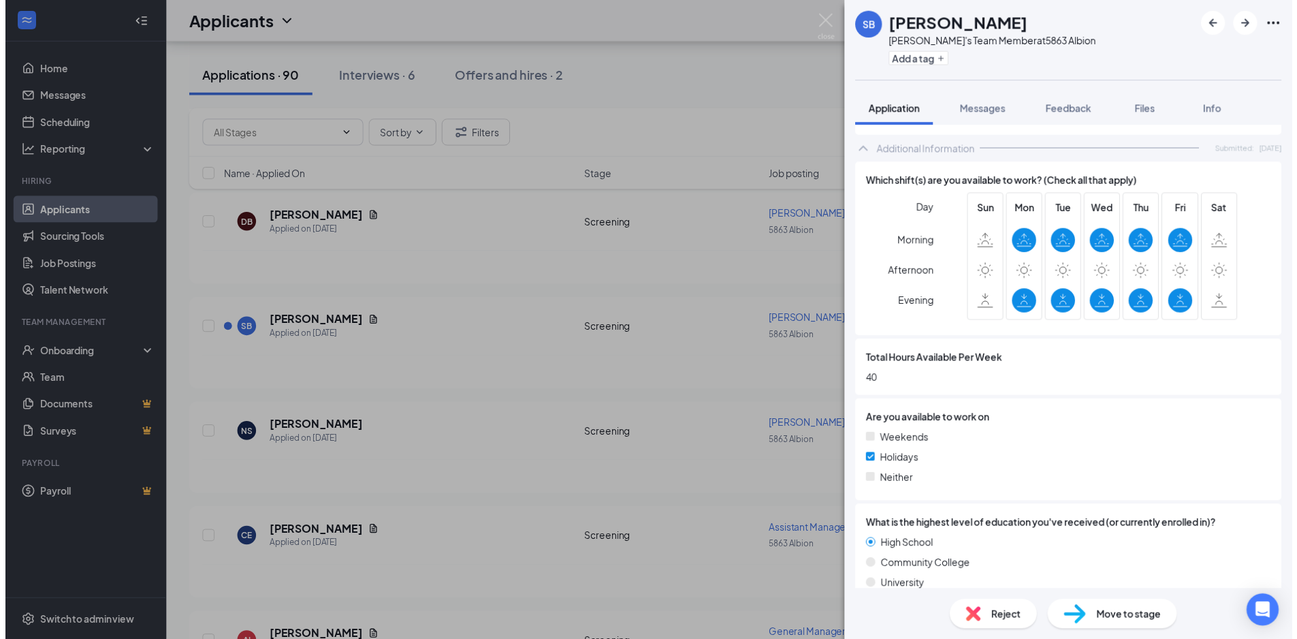
scroll to position [545, 0]
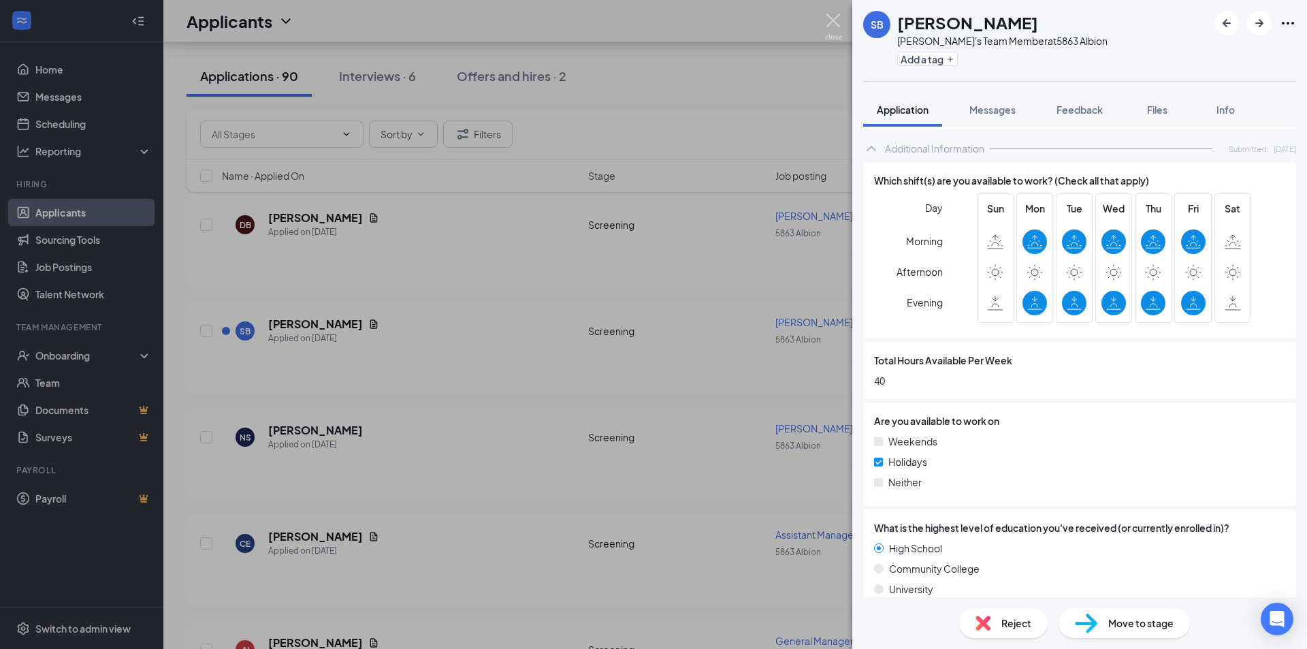
drag, startPoint x: 833, startPoint y: 18, endPoint x: 779, endPoint y: 99, distance: 97.6
click at [832, 18] on img at bounding box center [833, 27] width 17 height 27
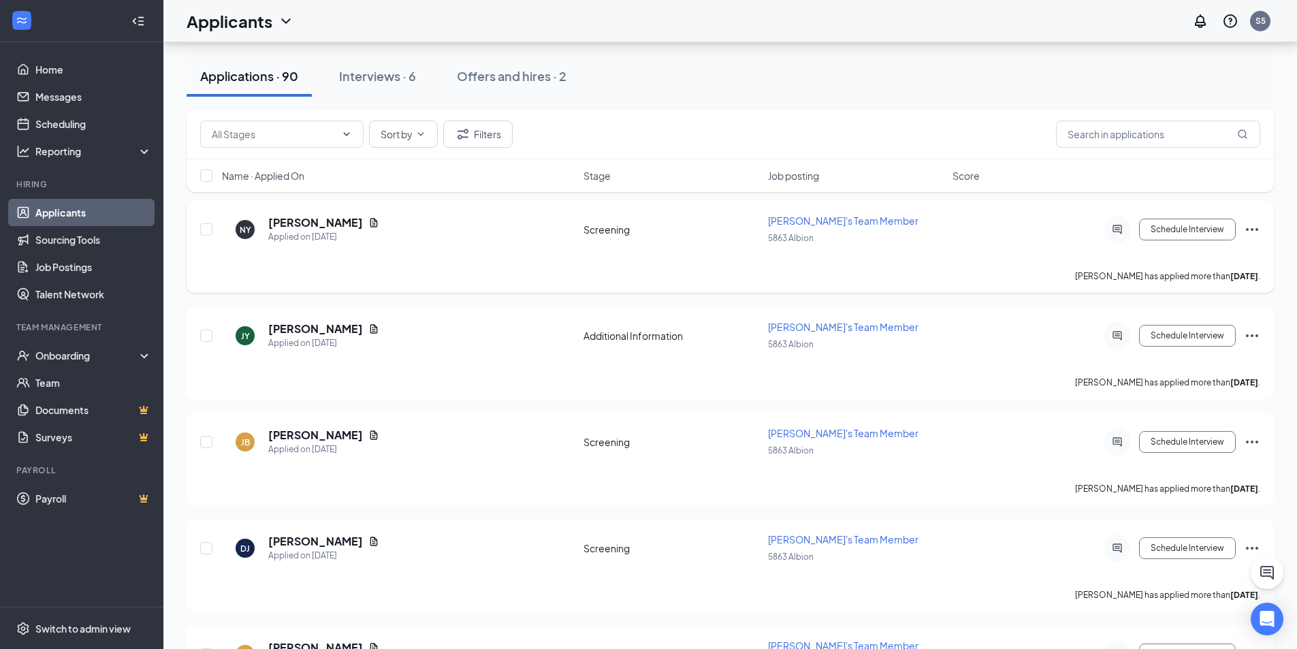
scroll to position [613, 0]
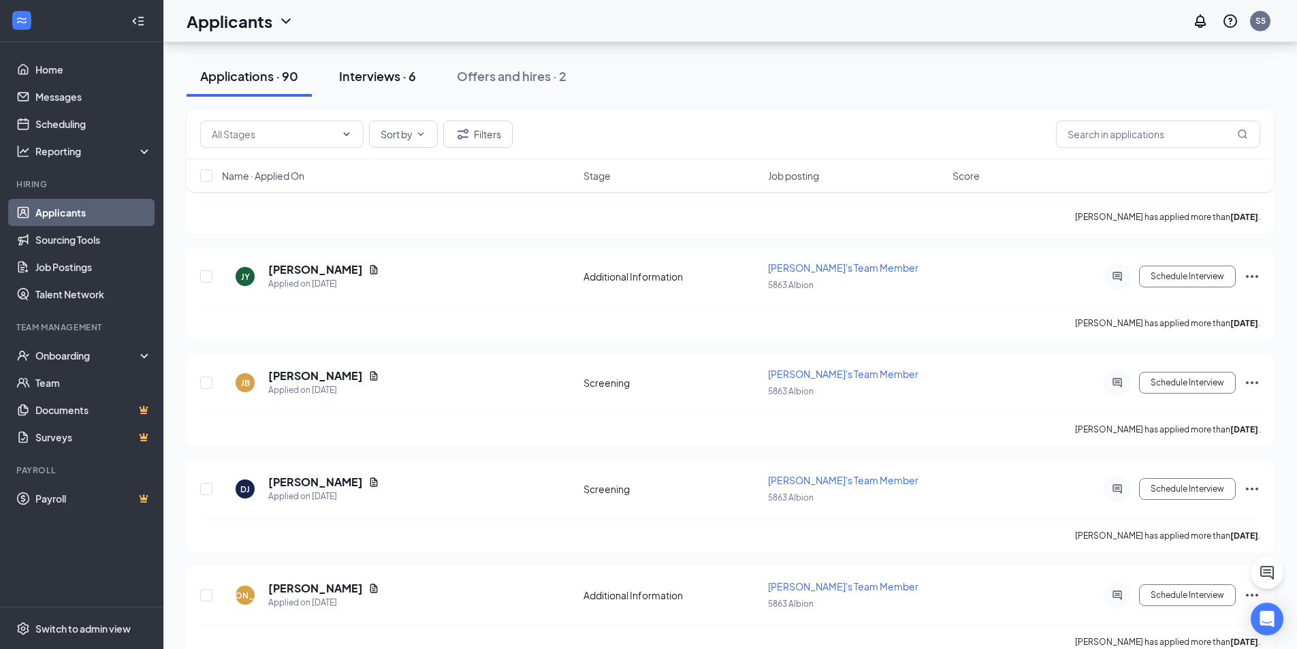
click at [383, 78] on div "Interviews · 6" at bounding box center [377, 75] width 77 height 17
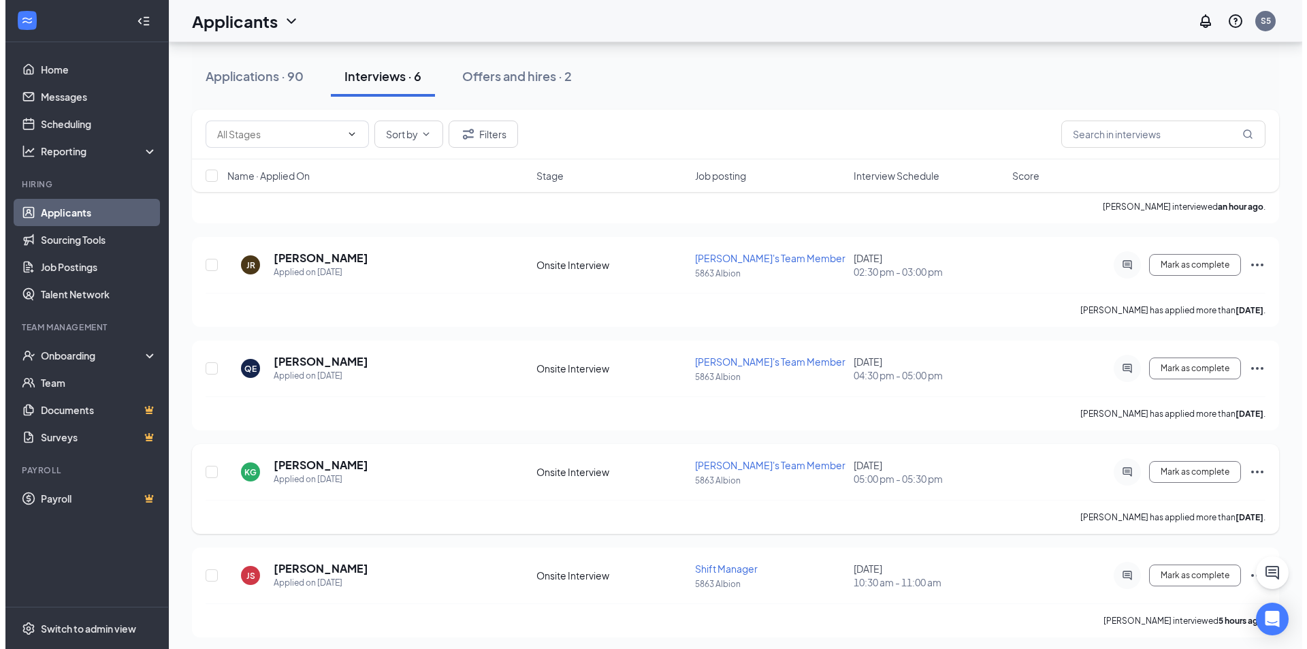
scroll to position [204, 0]
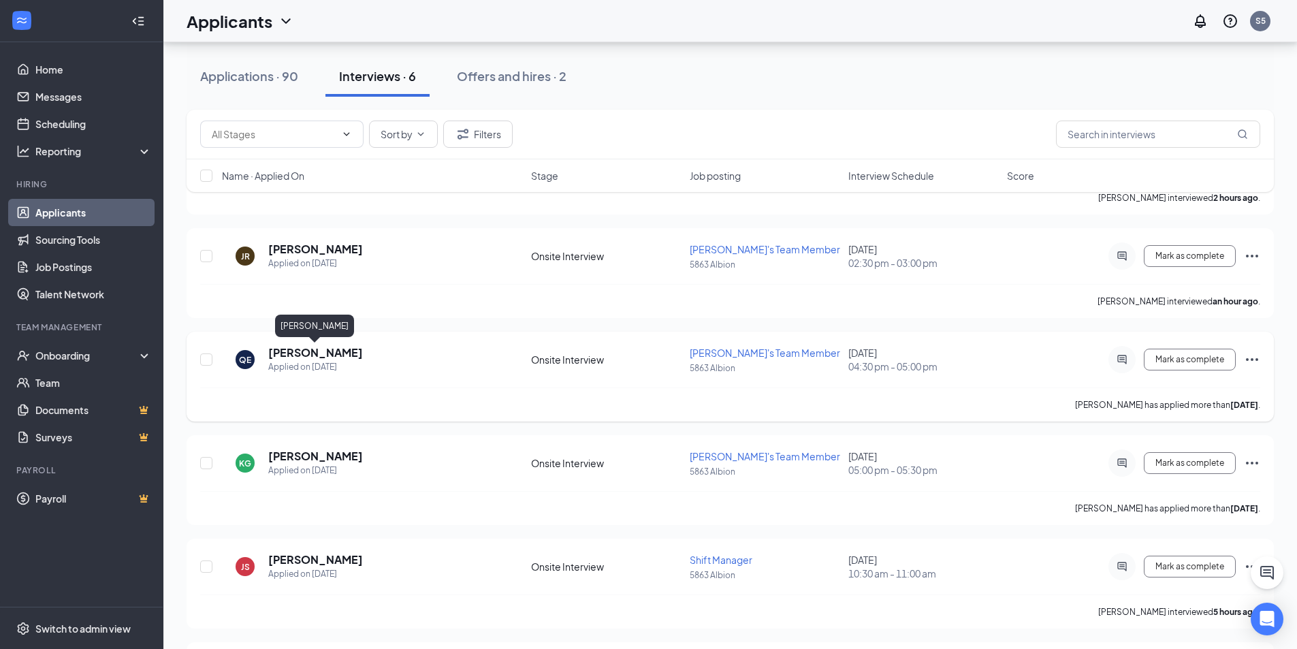
click at [361, 351] on h5 "[PERSON_NAME]" at bounding box center [315, 352] width 95 height 15
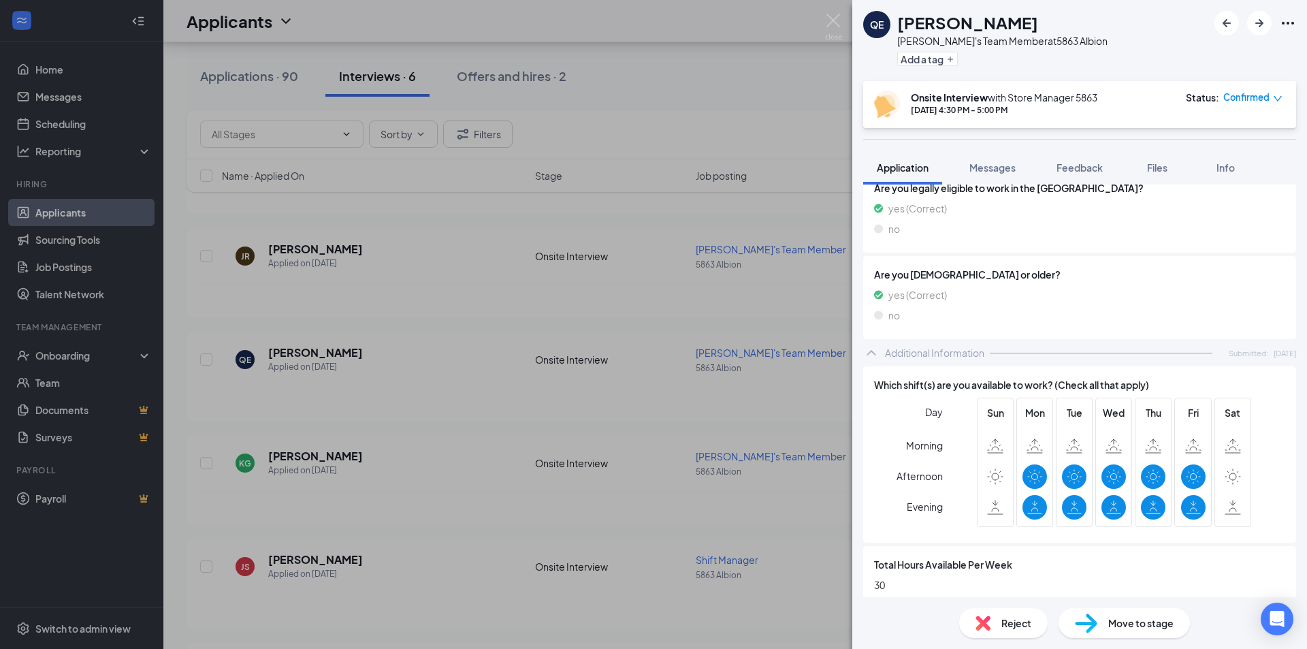
scroll to position [101, 0]
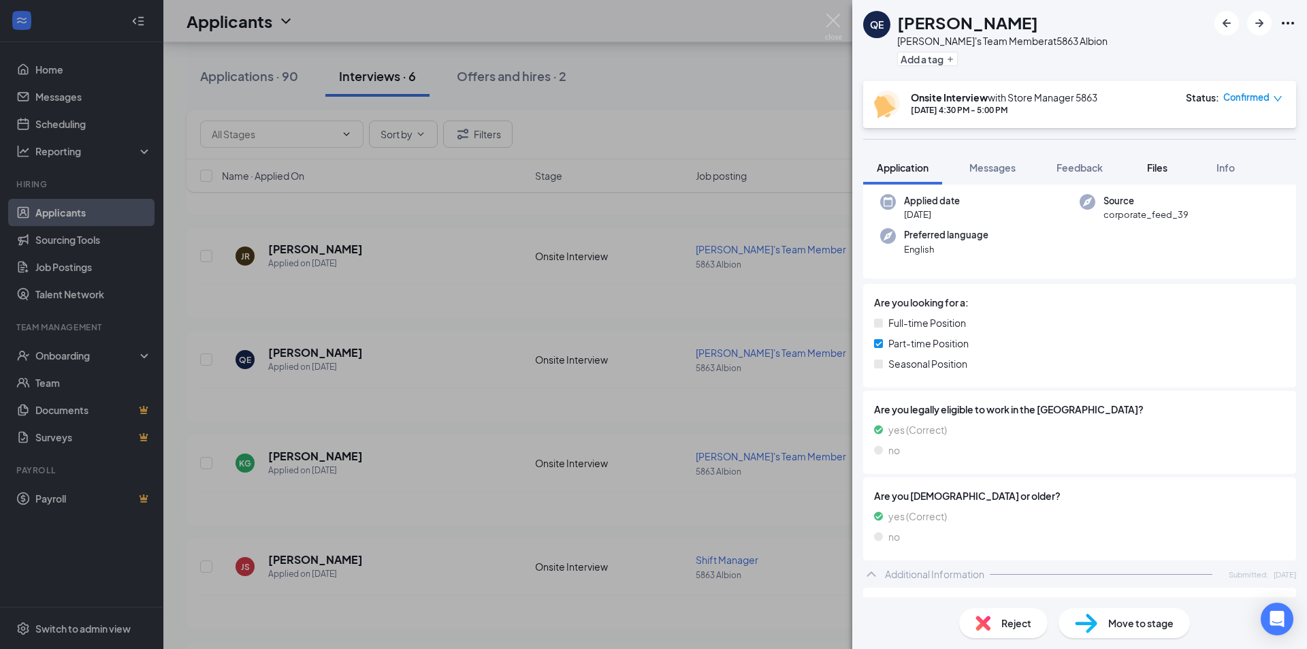
click at [1163, 173] on span "Files" at bounding box center [1157, 167] width 20 height 12
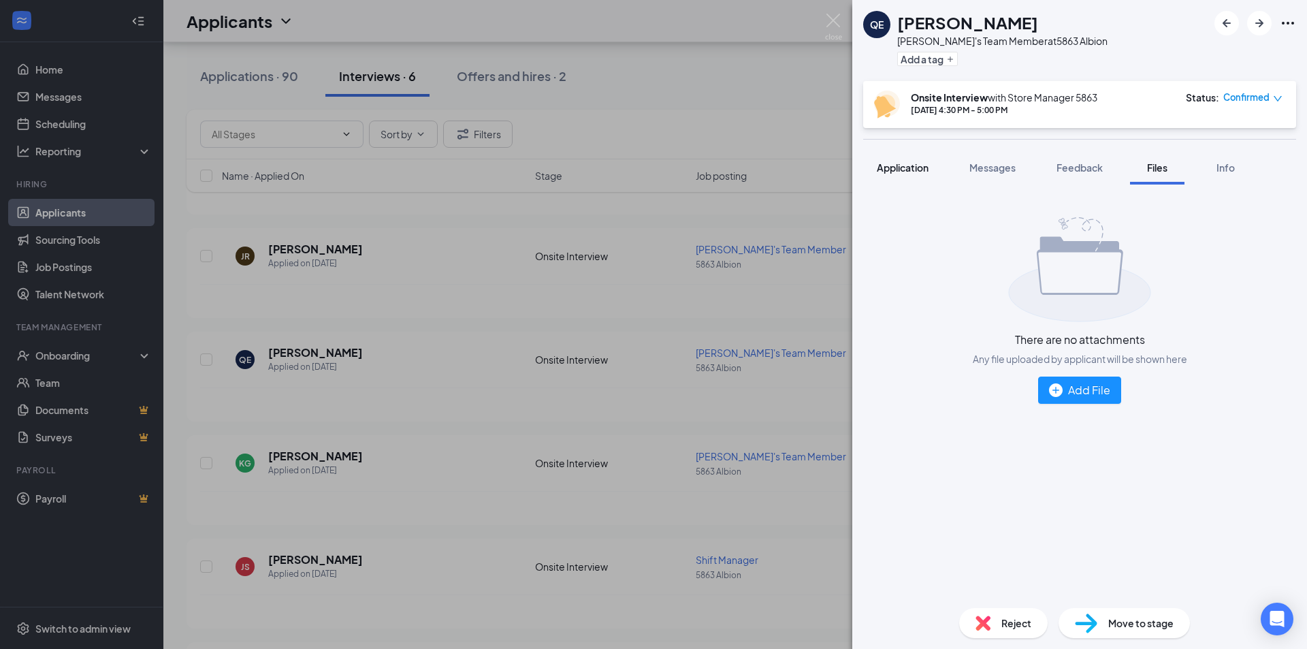
click at [888, 164] on span "Application" at bounding box center [903, 167] width 52 height 12
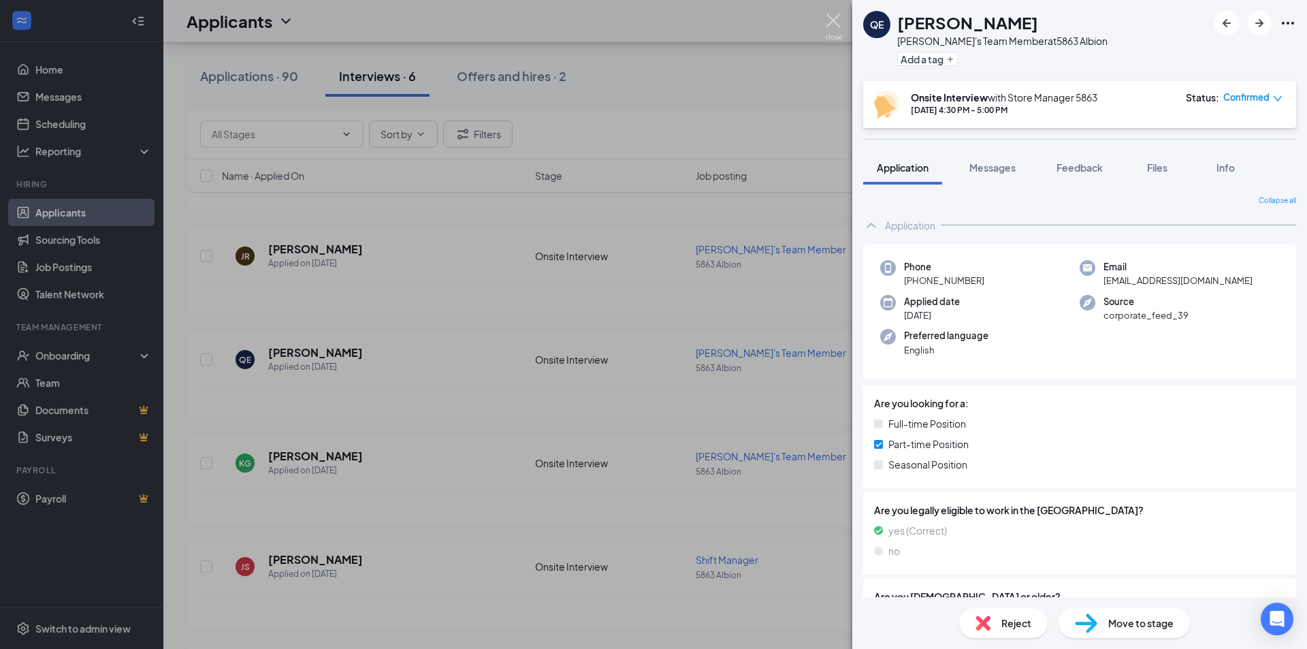
click at [833, 15] on img at bounding box center [833, 27] width 17 height 27
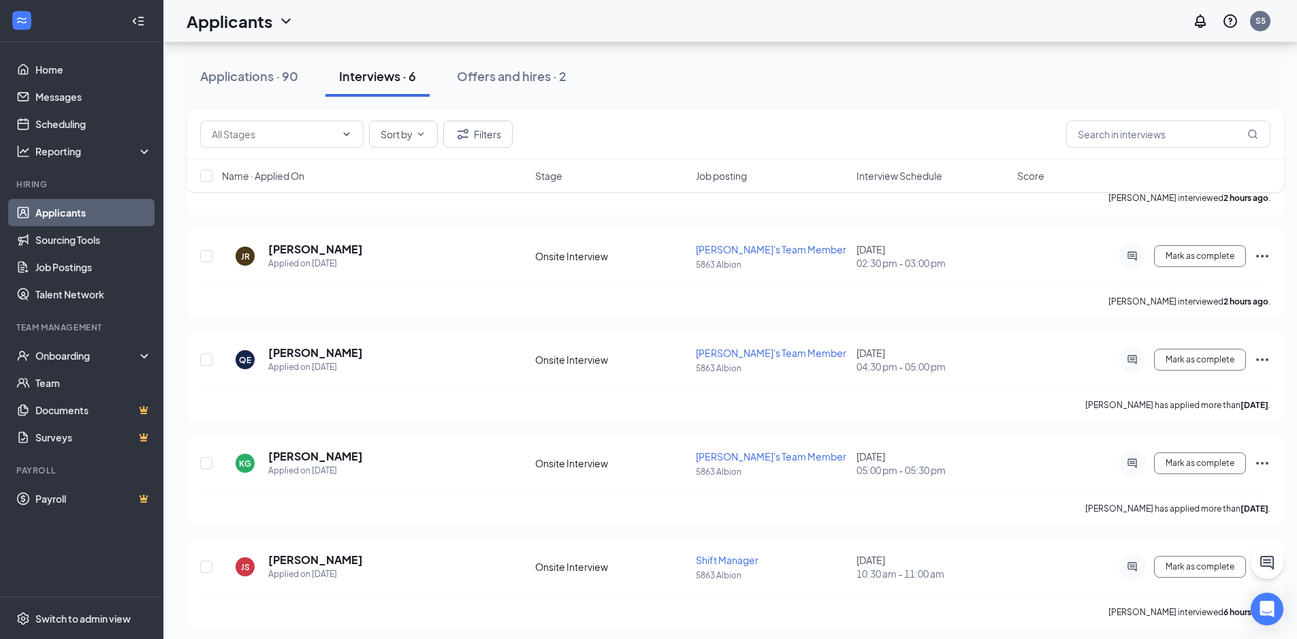
click at [389, 84] on div "Interviews · 6" at bounding box center [377, 75] width 77 height 17
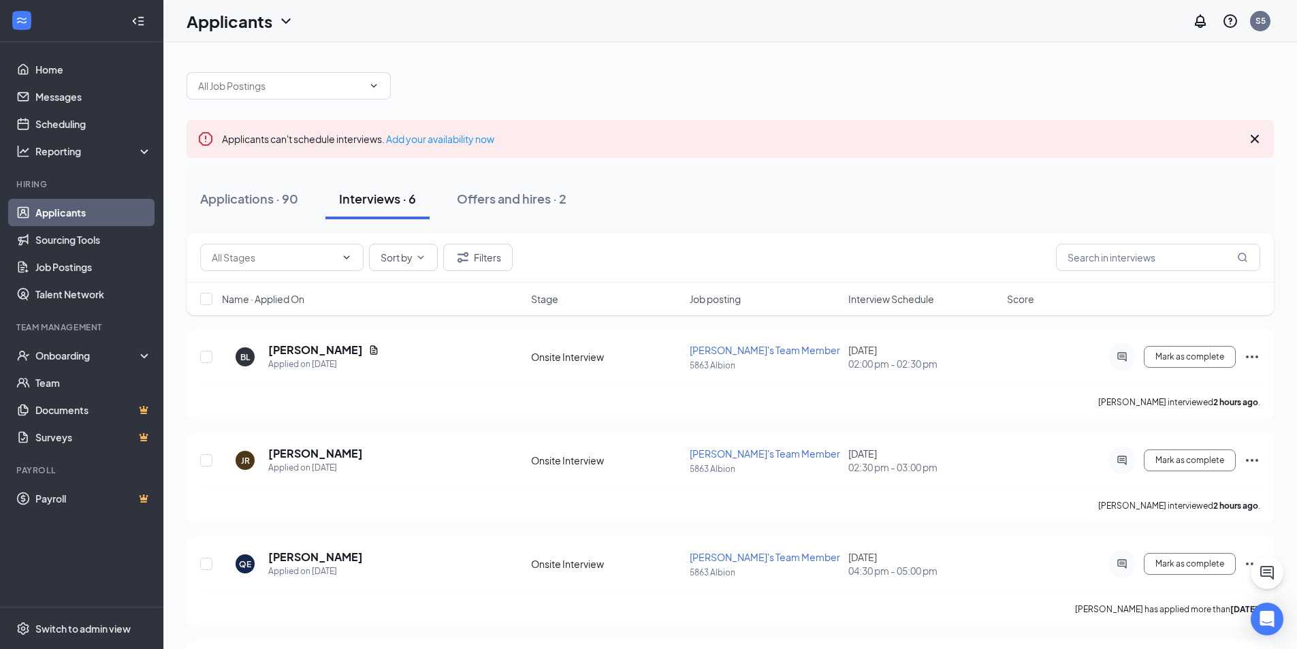
click at [389, 84] on span at bounding box center [289, 85] width 204 height 27
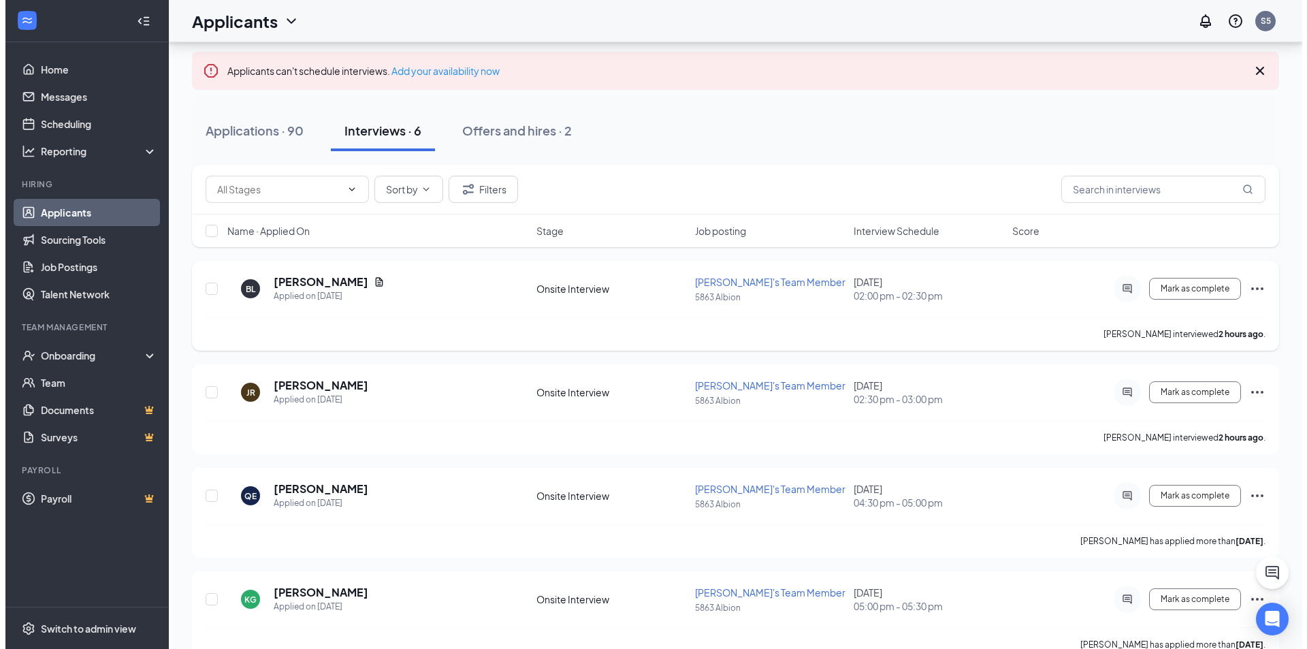
scroll to position [136, 0]
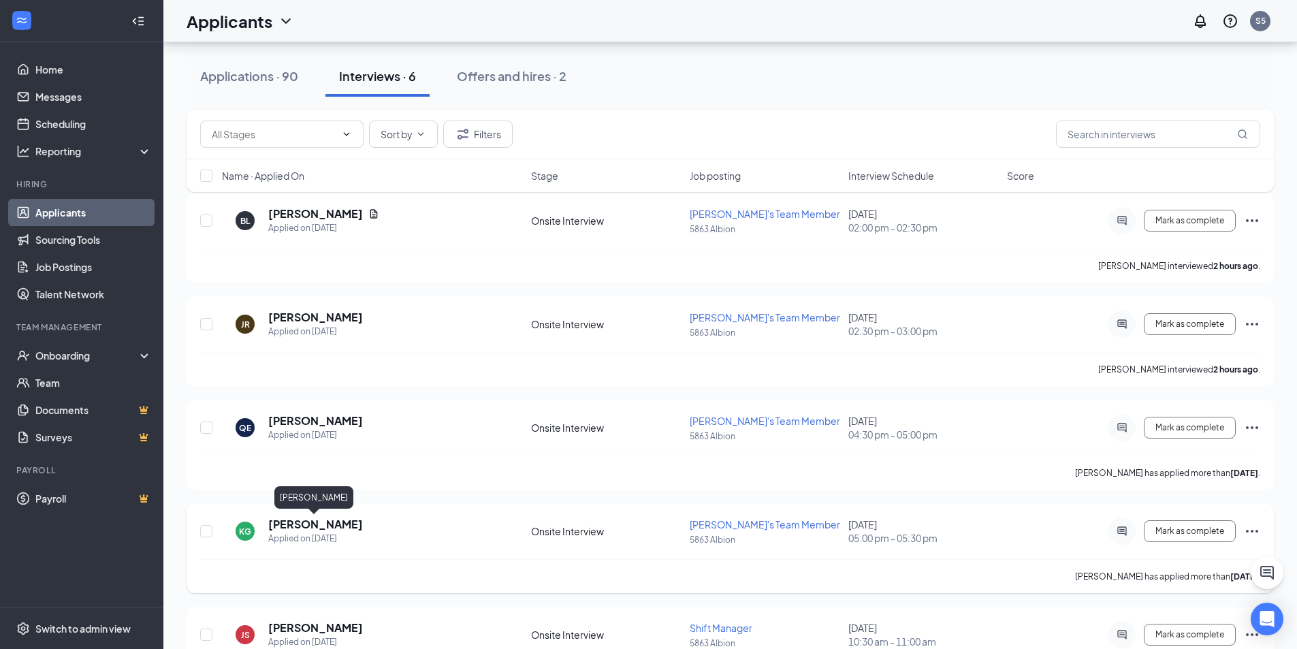
click at [325, 523] on h5 "[PERSON_NAME]" at bounding box center [315, 524] width 95 height 15
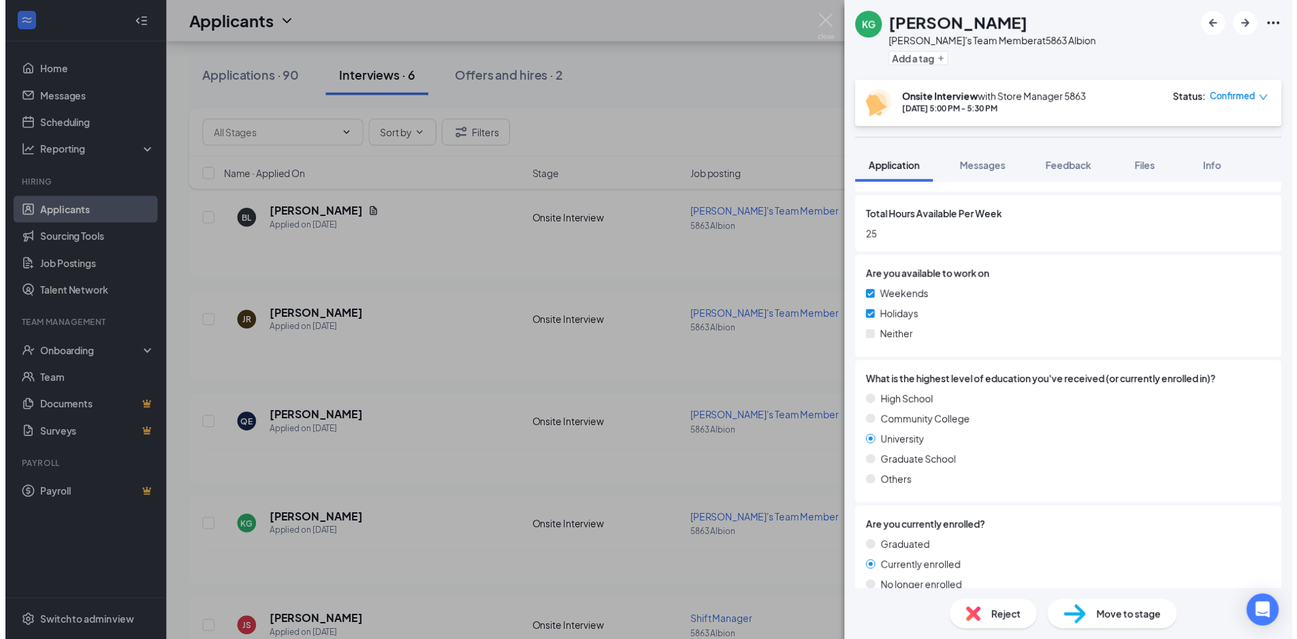
scroll to position [681, 0]
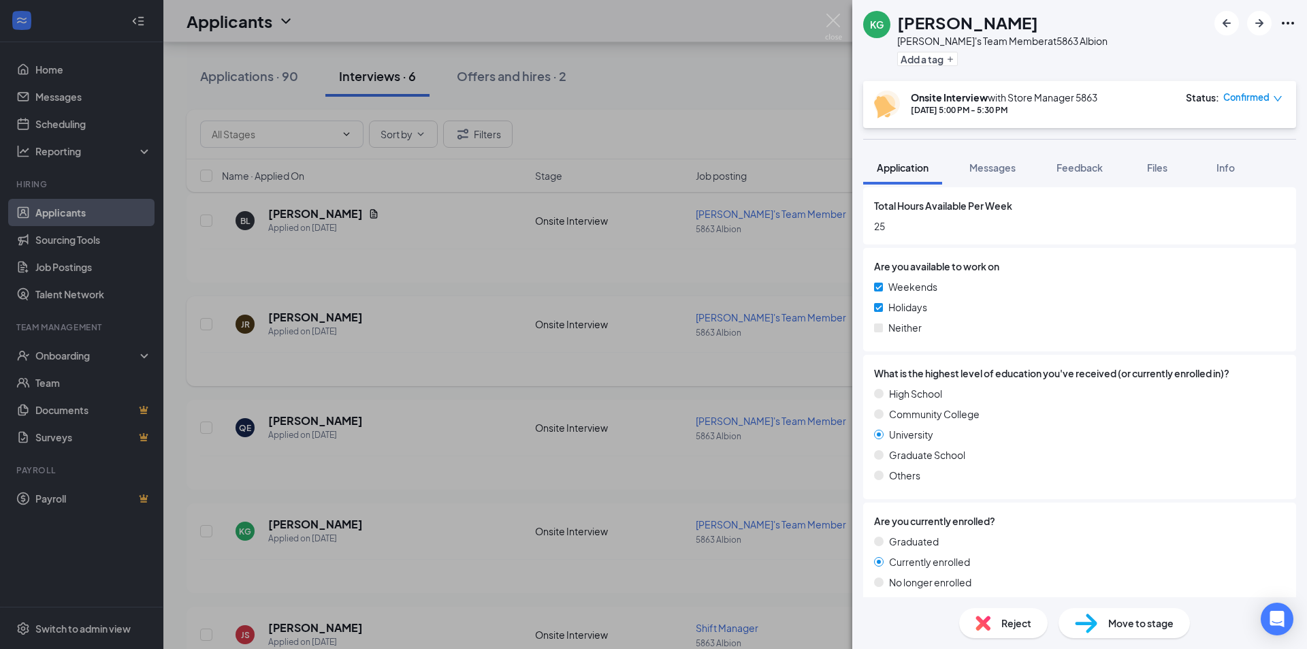
click at [825, 346] on div "KG [PERSON_NAME]'s Team Member at 5863 Albion Add a tag Onsite Interview with S…" at bounding box center [653, 324] width 1307 height 649
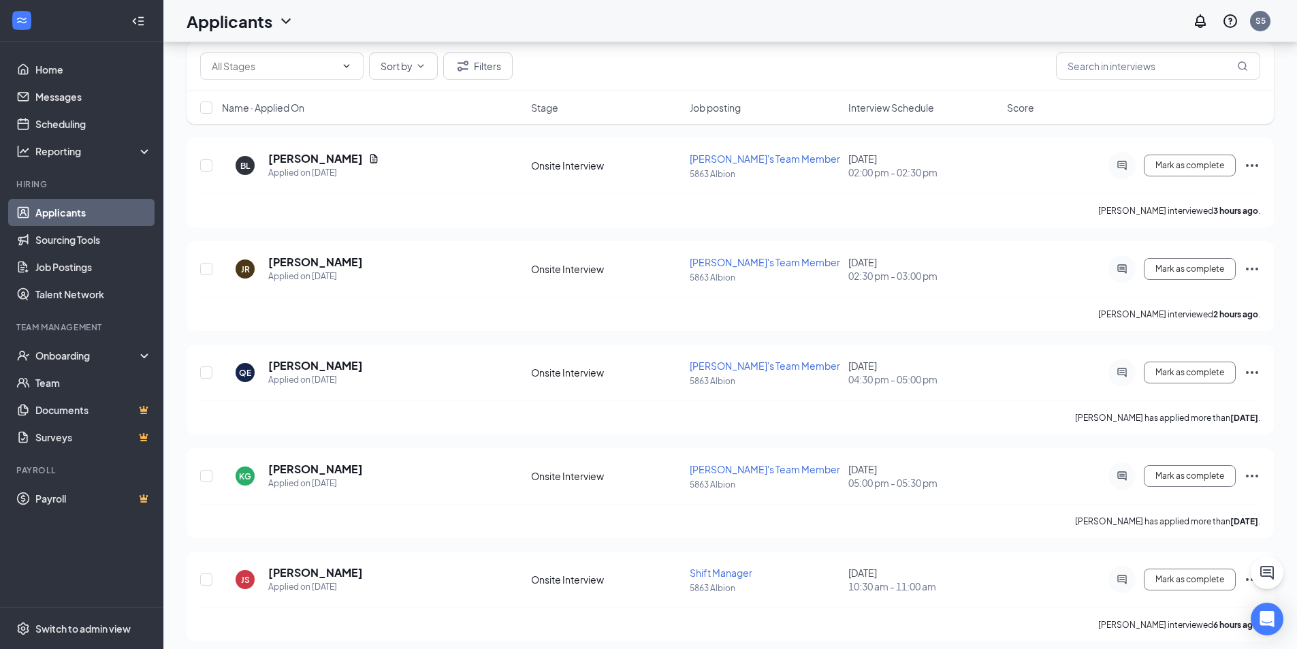
scroll to position [272, 0]
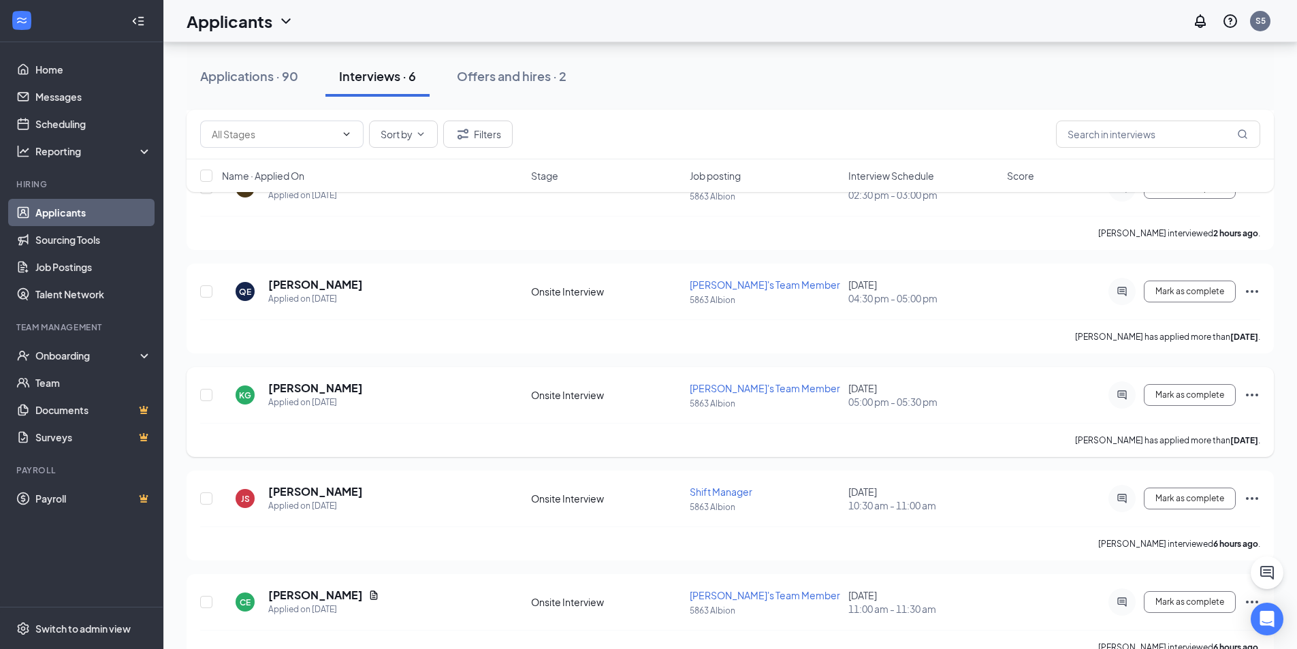
click at [377, 417] on div "KG [PERSON_NAME] Applied on [DATE] Onsite Interview [PERSON_NAME]'s Team Member…" at bounding box center [730, 402] width 1060 height 42
